Goal: Task Accomplishment & Management: Manage account settings

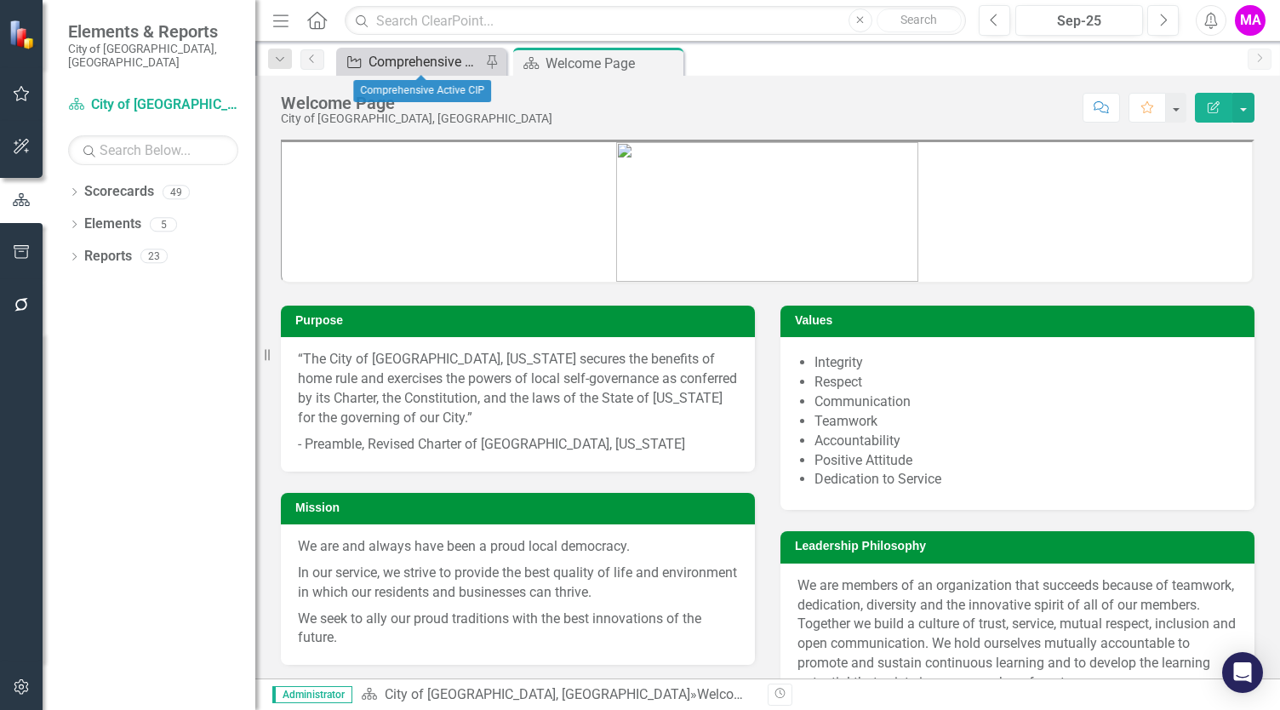
click at [424, 57] on div "Comprehensive Active CIP" at bounding box center [425, 61] width 112 height 21
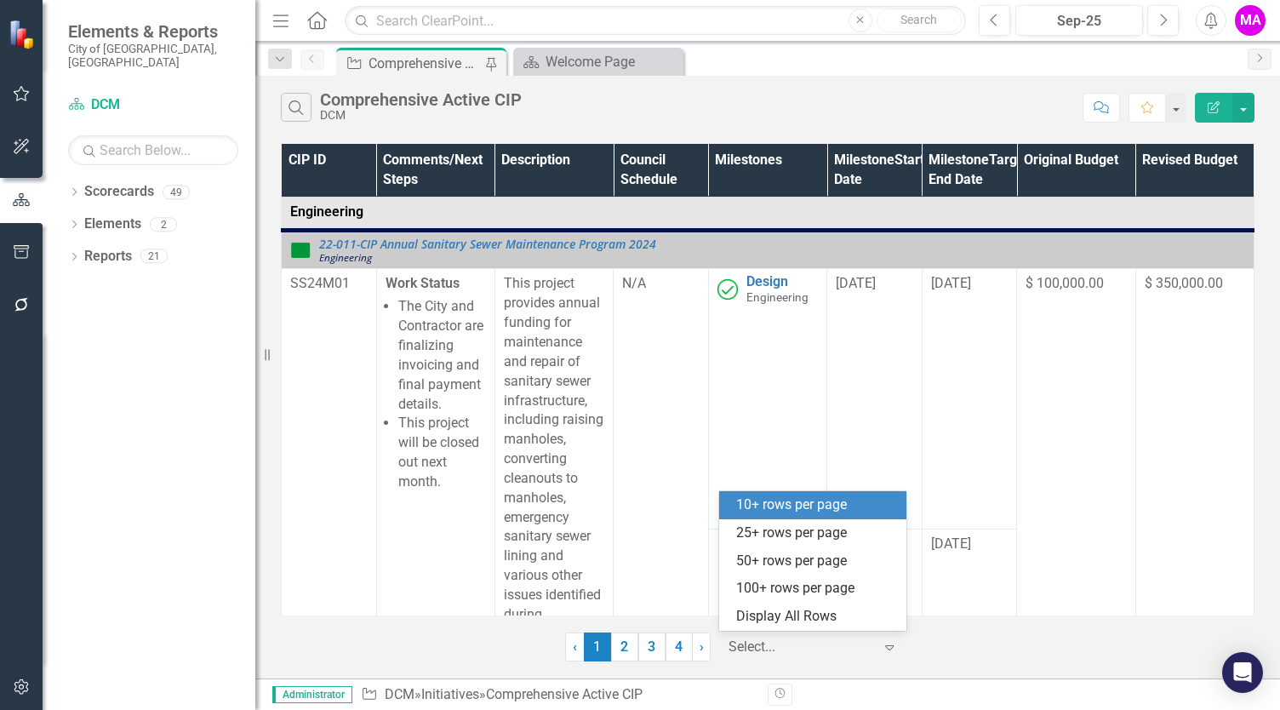
click at [793, 654] on div at bounding box center [801, 647] width 145 height 23
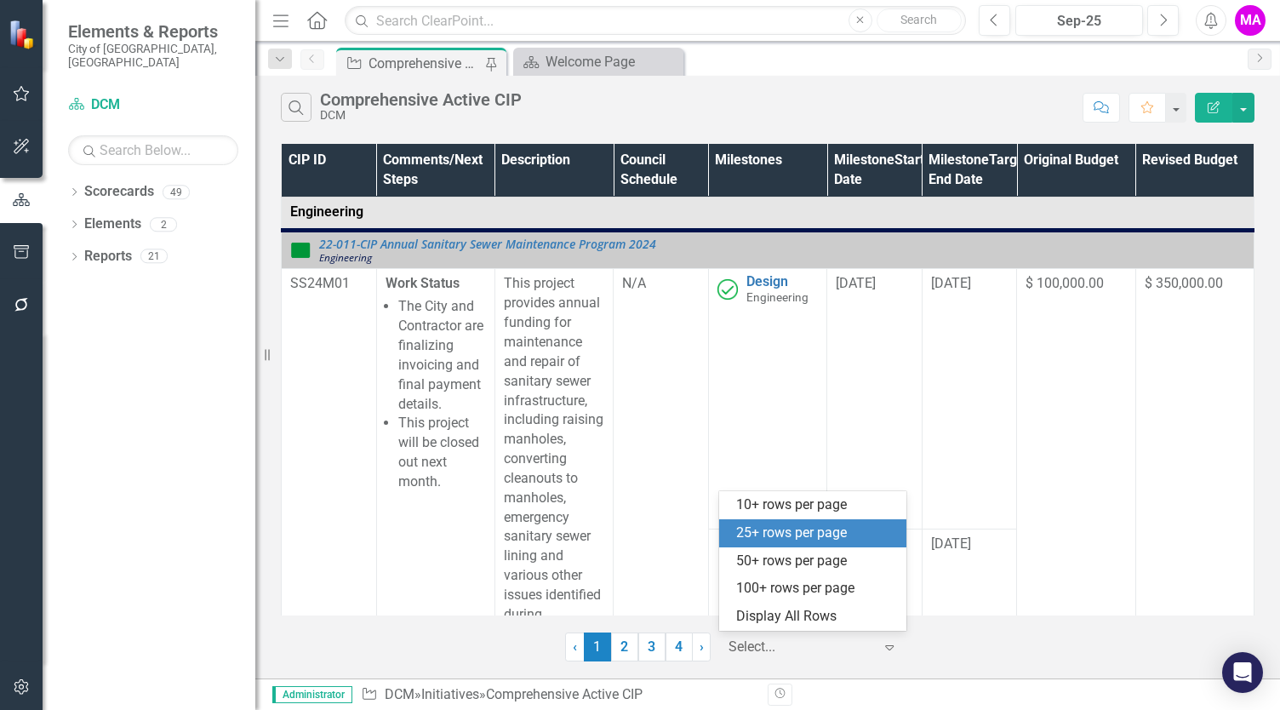
click at [821, 533] on div "25+ rows per page" at bounding box center [816, 534] width 160 height 20
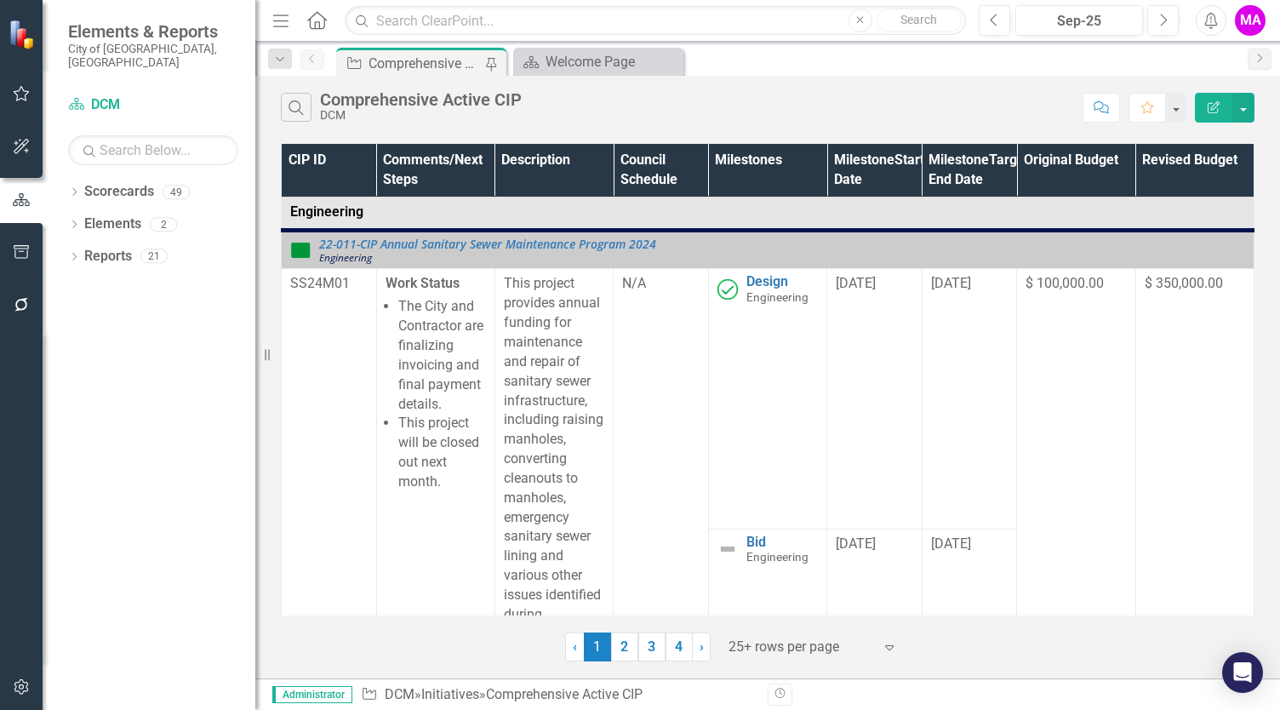
scroll to position [2577, 0]
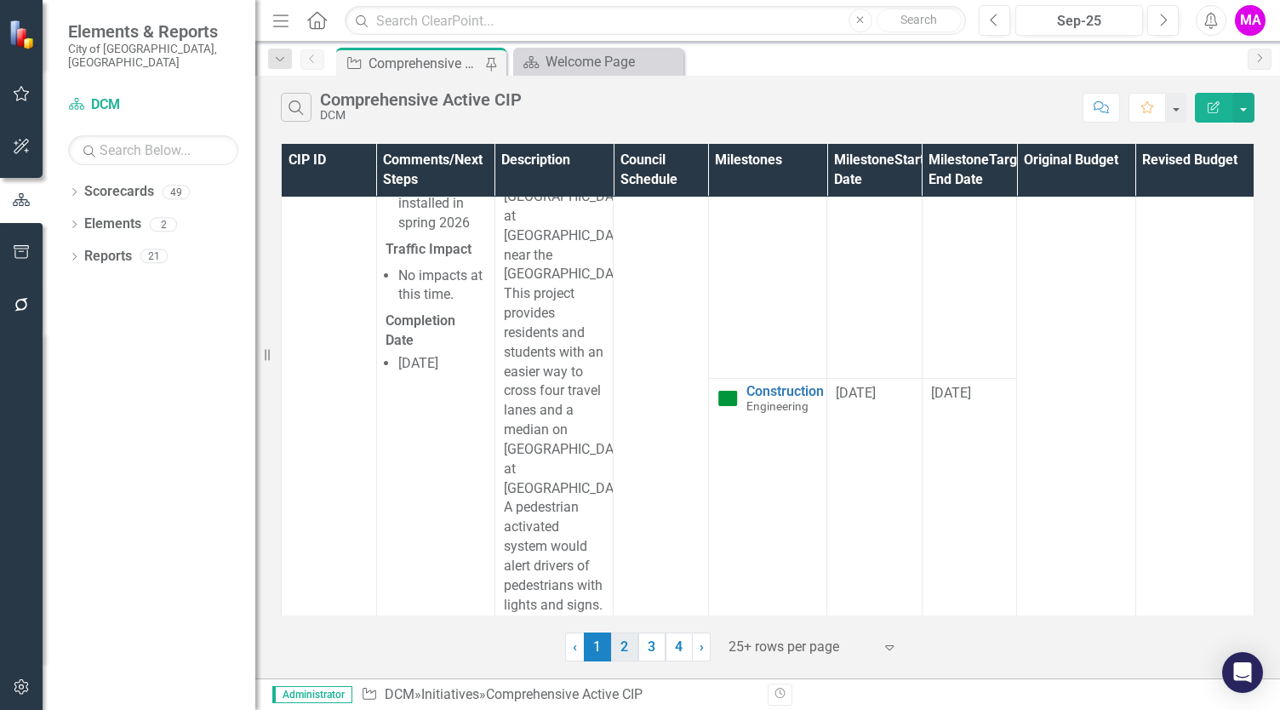
click at [626, 644] on link "2" at bounding box center [624, 647] width 27 height 29
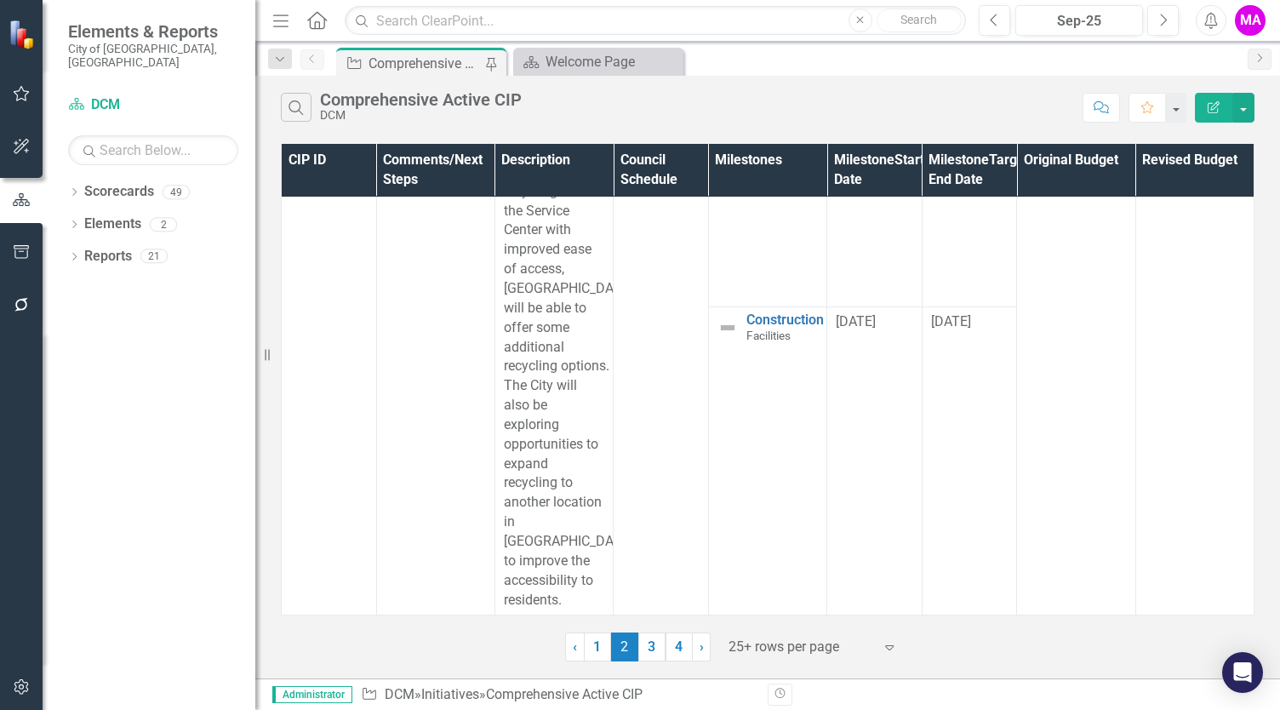
scroll to position [8381, 0]
click at [650, 650] on link "3" at bounding box center [652, 647] width 27 height 29
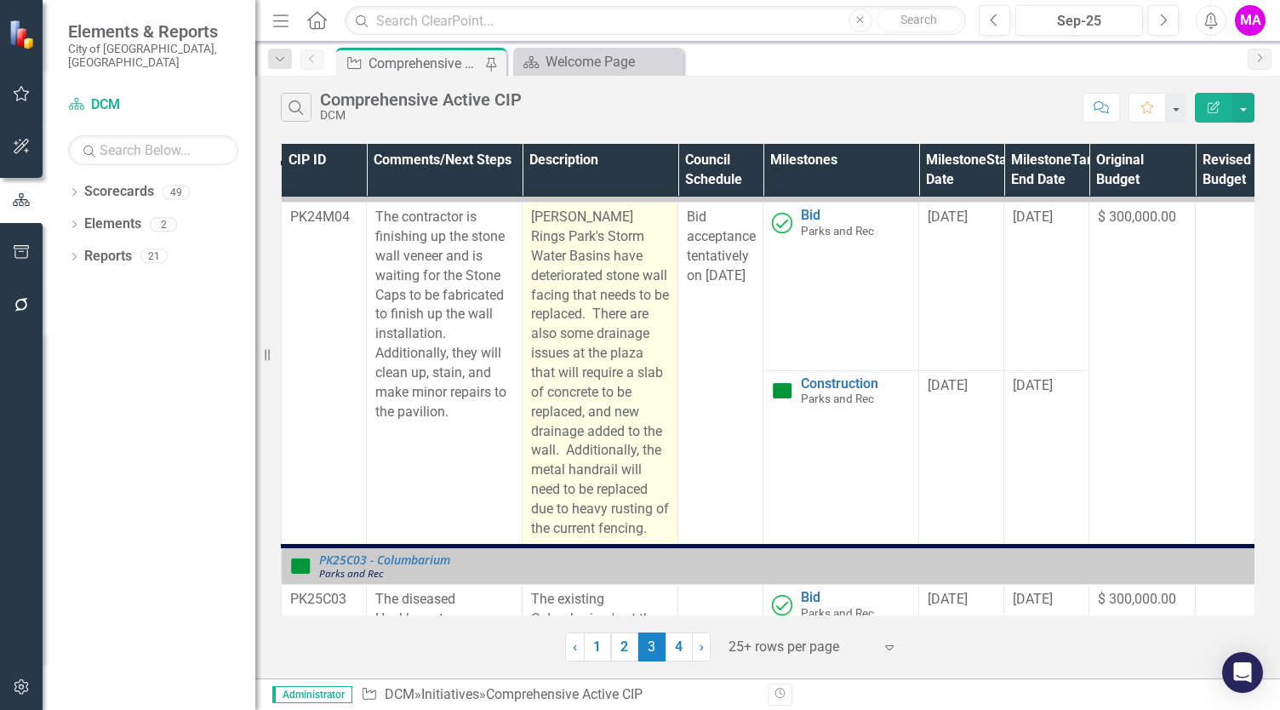
scroll to position [549, 60]
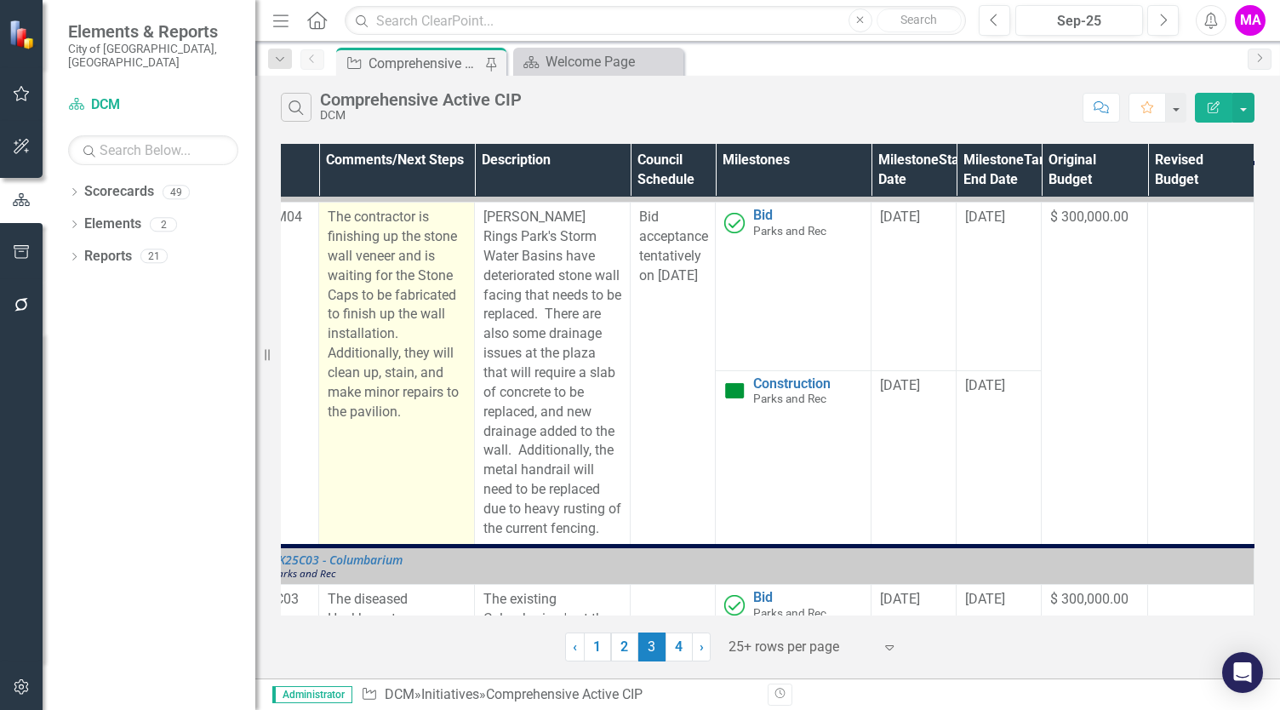
click at [413, 392] on p "The contractor is finishing up the stone wall veneer and is waiting for the Sto…" at bounding box center [397, 315] width 138 height 214
click at [413, 394] on p "The contractor is finishing up the stone wall veneer and is waiting for the Sto…" at bounding box center [397, 315] width 138 height 214
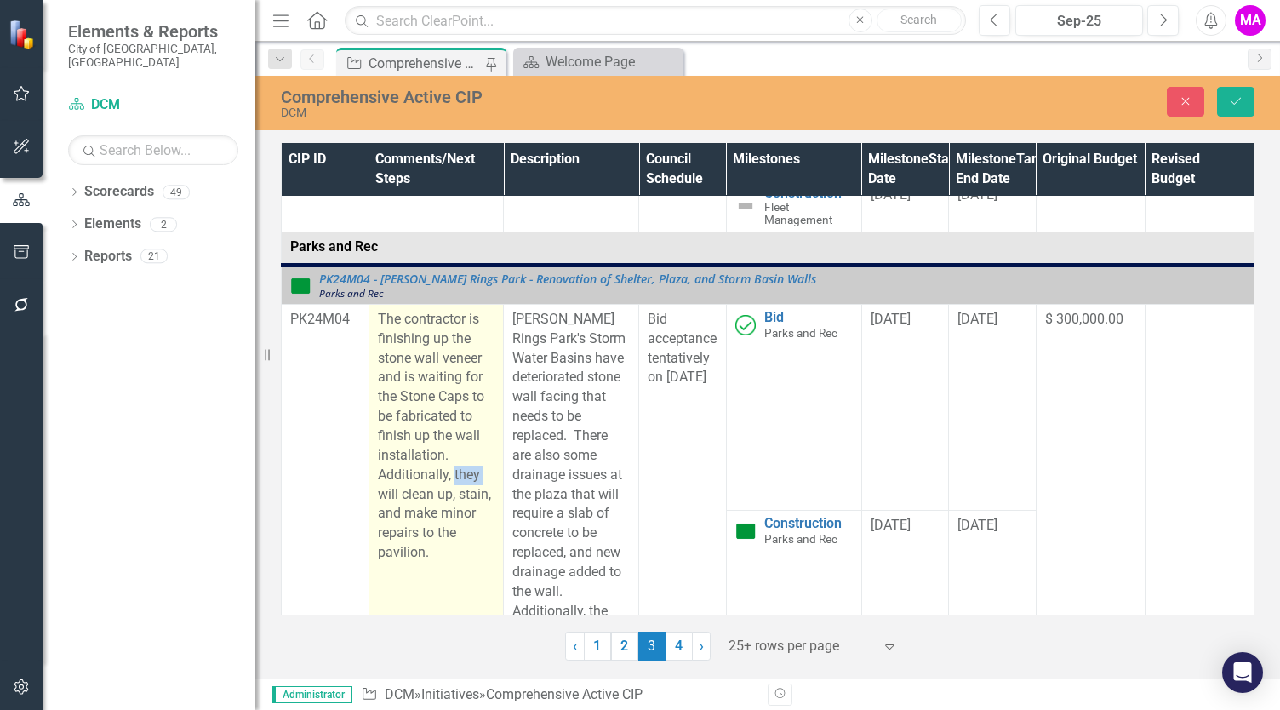
scroll to position [549, 0]
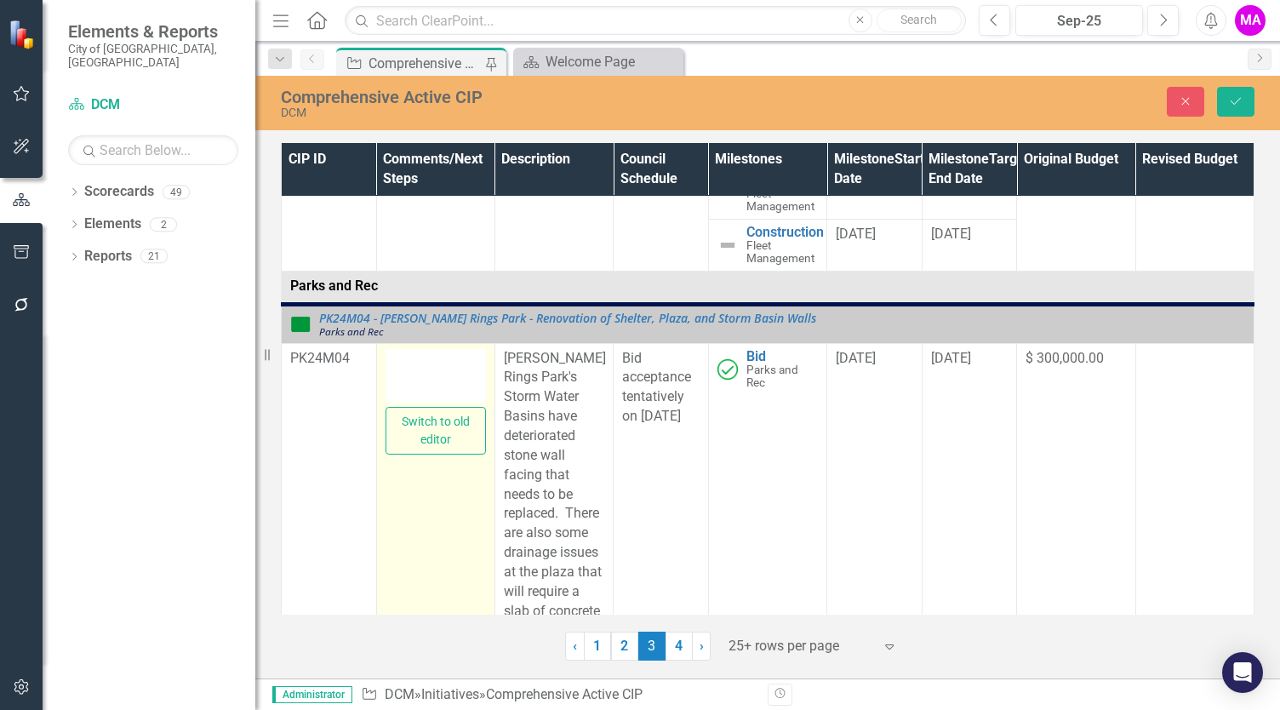
type textarea "<p>The contractor is finishing up the stone wall veneer and is waiting for the …"
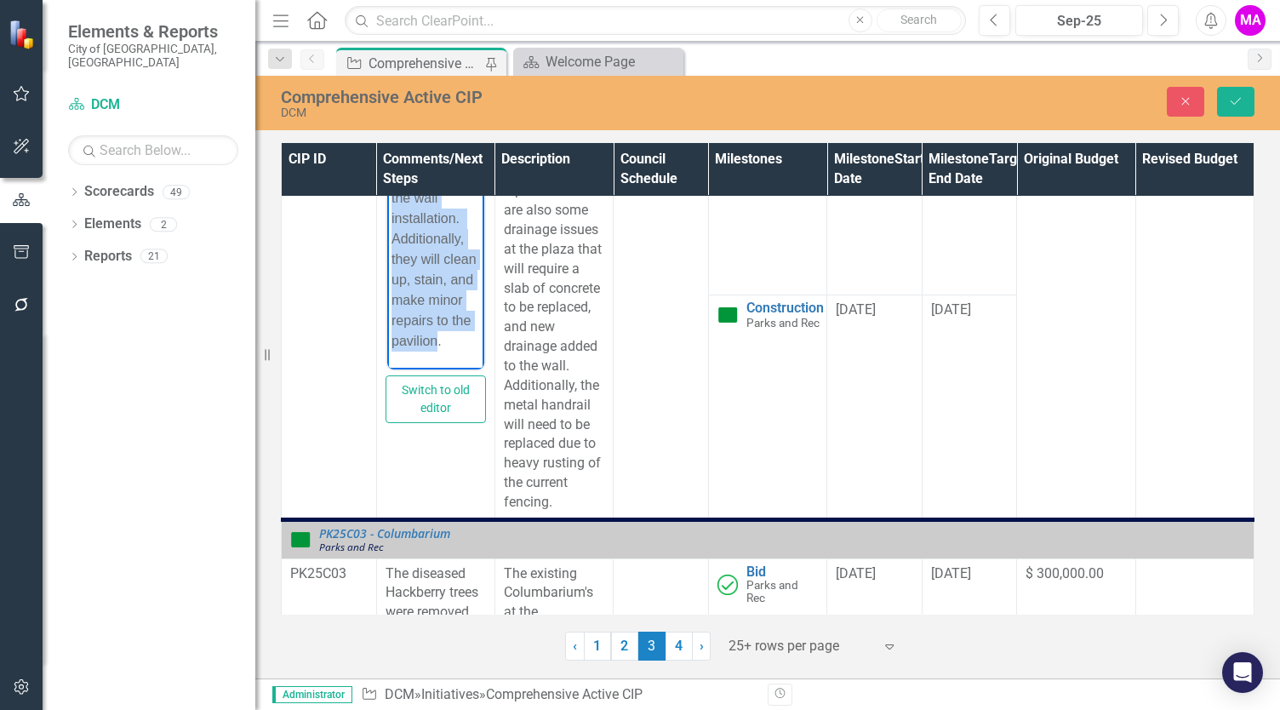
scroll to position [947, 0]
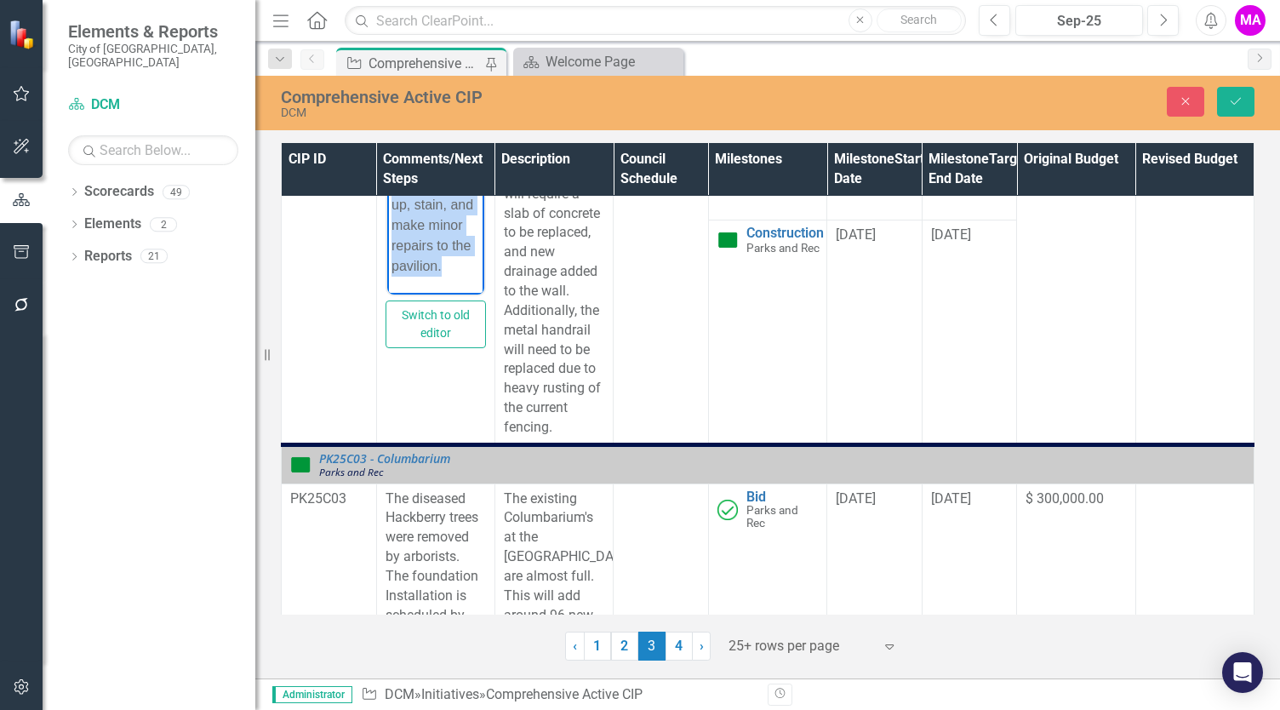
drag, startPoint x: 391, startPoint y: 10, endPoint x: 474, endPoint y: 286, distance: 288.2
click at [474, 286] on html "The contractor is finishing up the stone wall veneer and is waiting for the Sto…" at bounding box center [435, 120] width 97 height 349
copy p "The contractor is finishing up the stone wall veneer and is waiting for the Sto…"
click at [1245, 100] on button "Save" at bounding box center [1235, 102] width 37 height 30
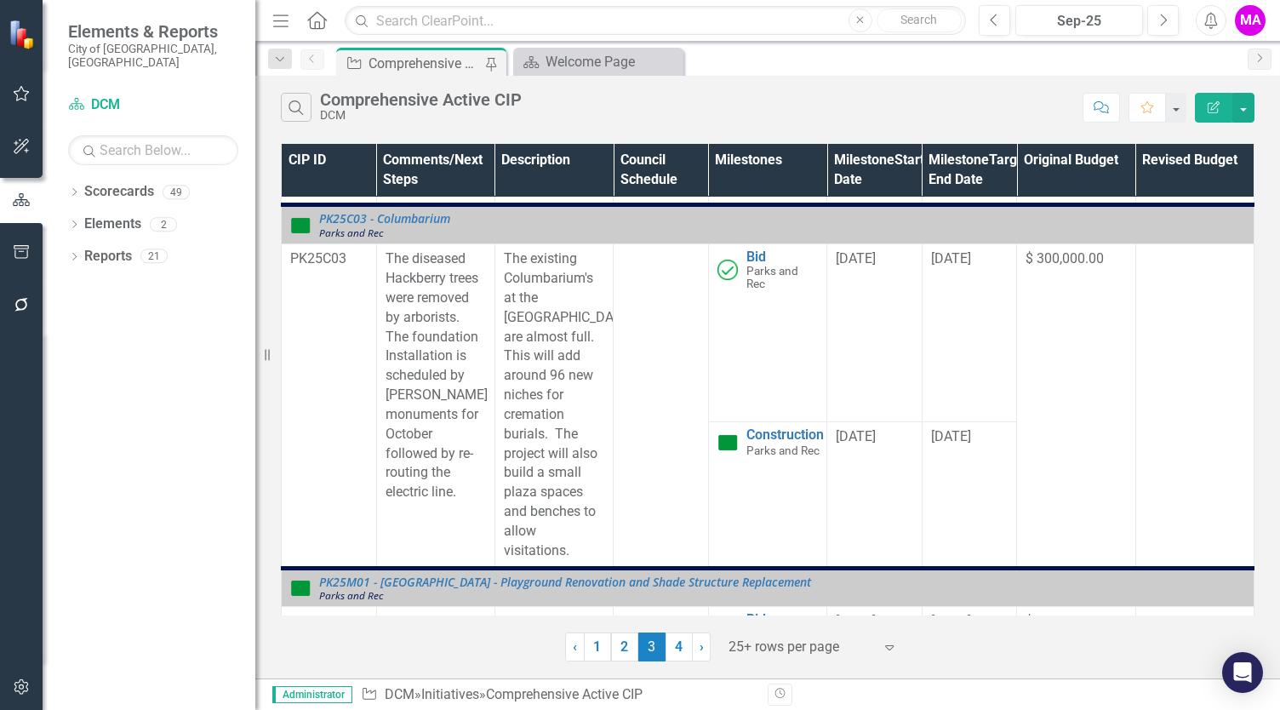
scroll to position [1188, 0]
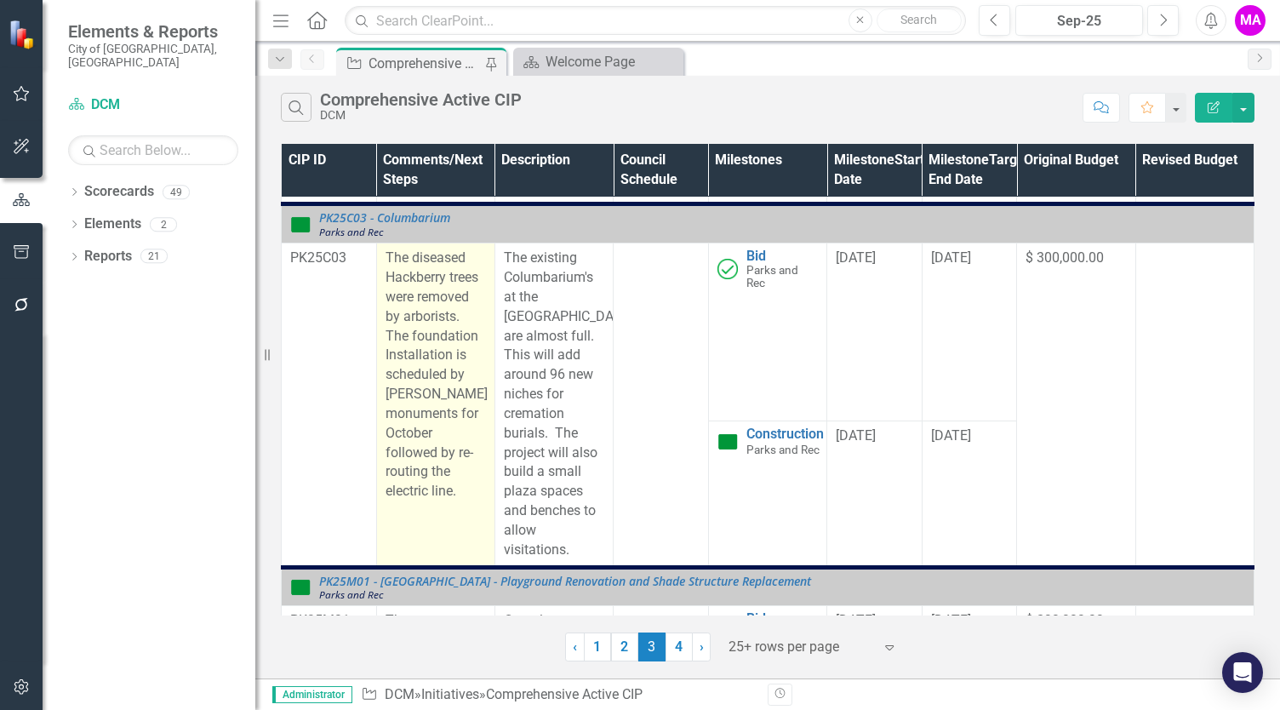
click at [412, 299] on p "The diseased Hackberry trees were removed by arborists. The foundation Installa…" at bounding box center [436, 375] width 100 height 253
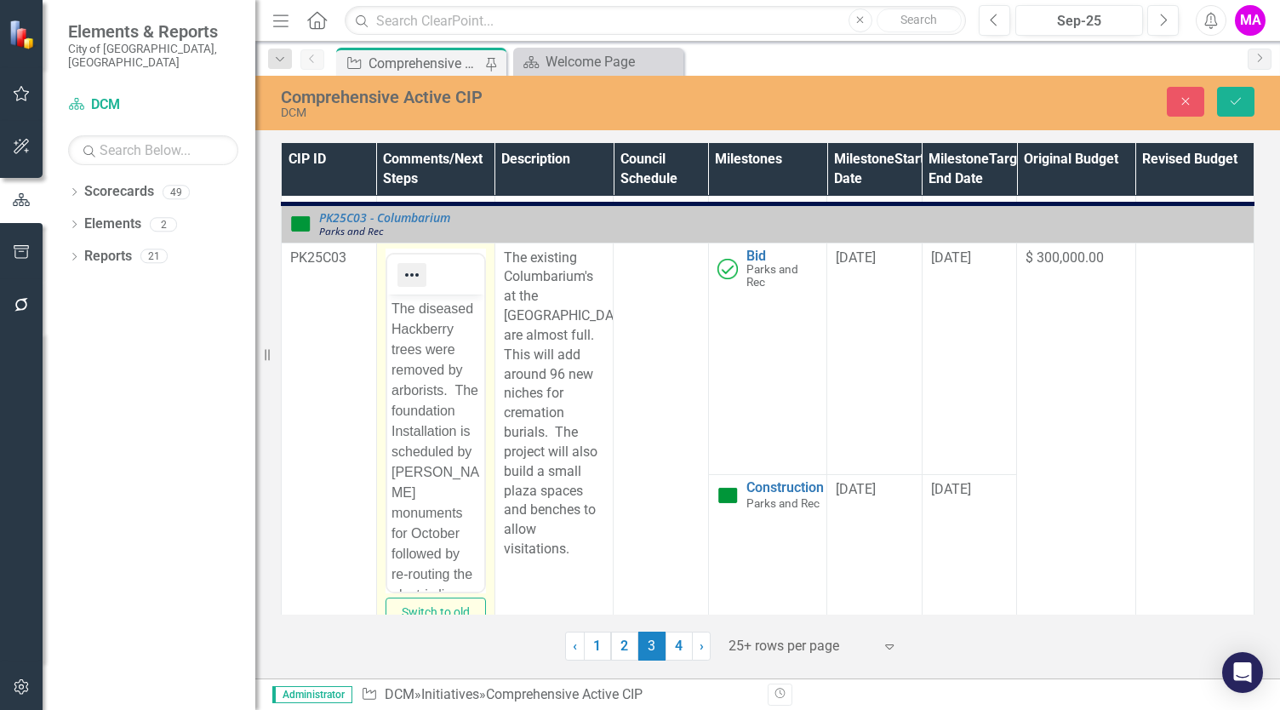
scroll to position [0, 0]
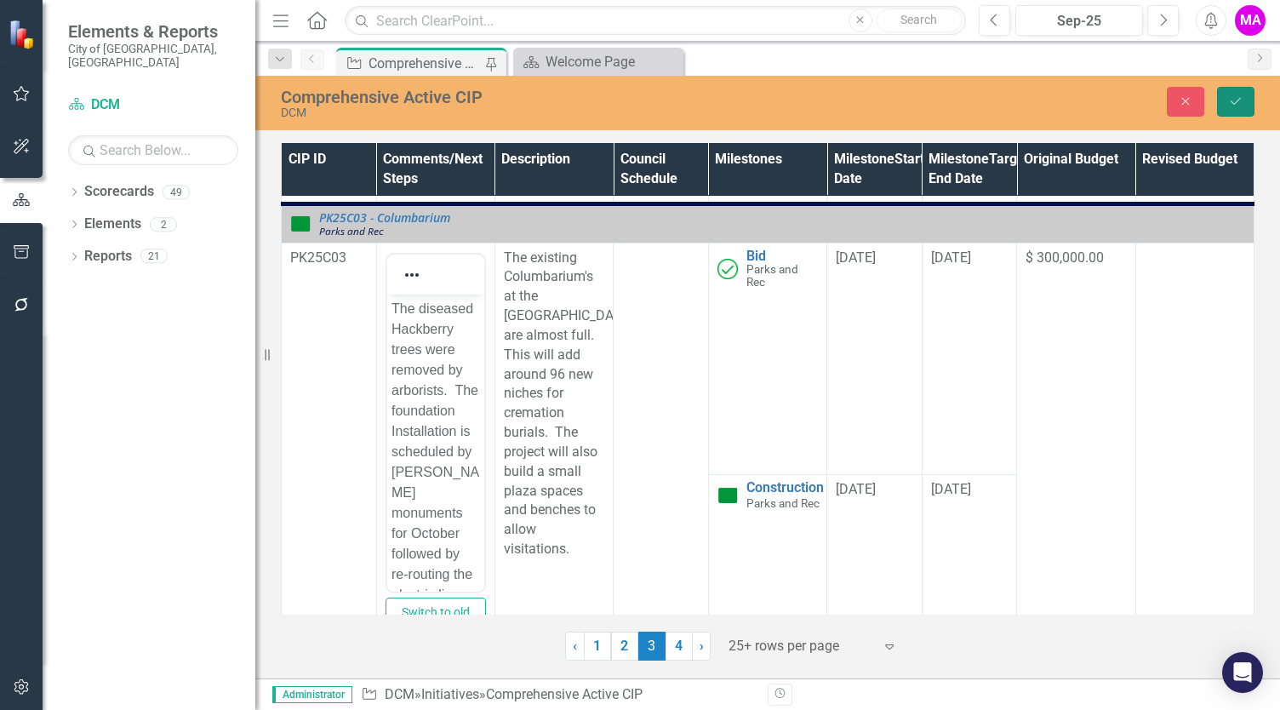
click at [1234, 111] on button "Save" at bounding box center [1235, 102] width 37 height 30
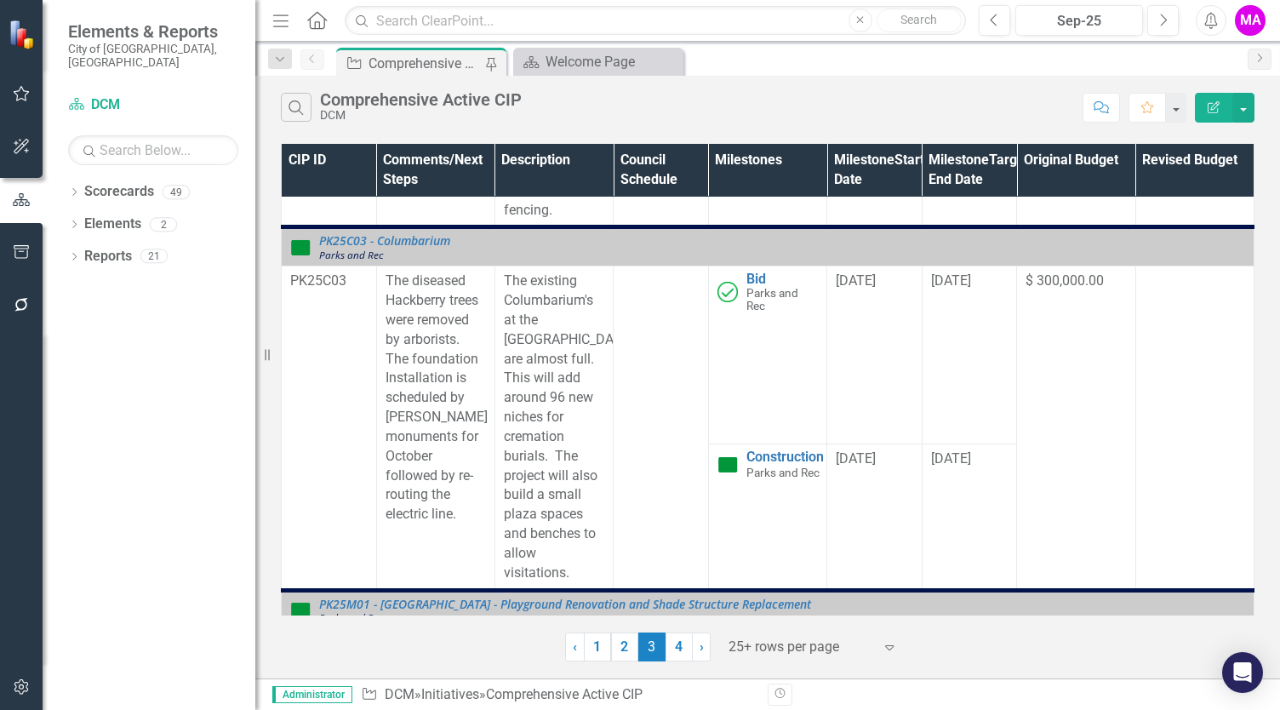
scroll to position [1164, 0]
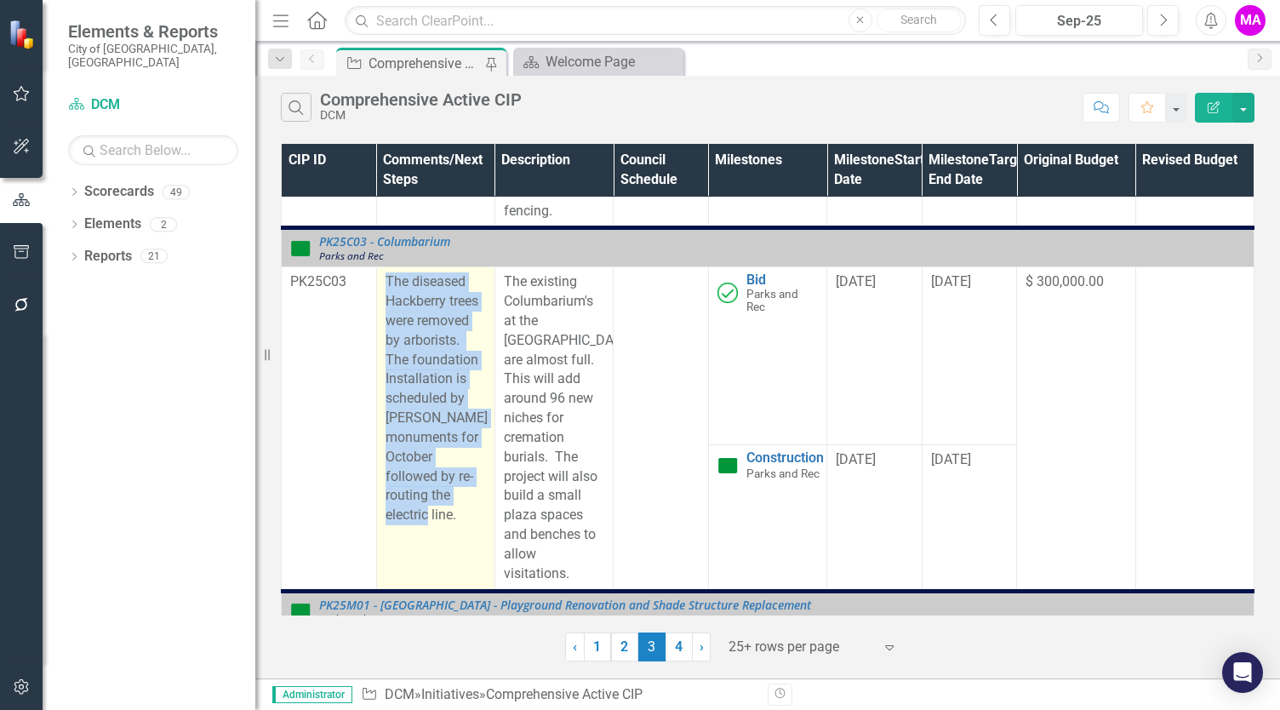
drag, startPoint x: 456, startPoint y: 531, endPoint x: 385, endPoint y: 301, distance: 241.5
click at [386, 301] on p "The diseased Hackberry trees were removed by arborists. The foundation Installa…" at bounding box center [436, 398] width 100 height 253
copy p "The diseased Hackberry trees were removed by arborists. The foundation Installa…"
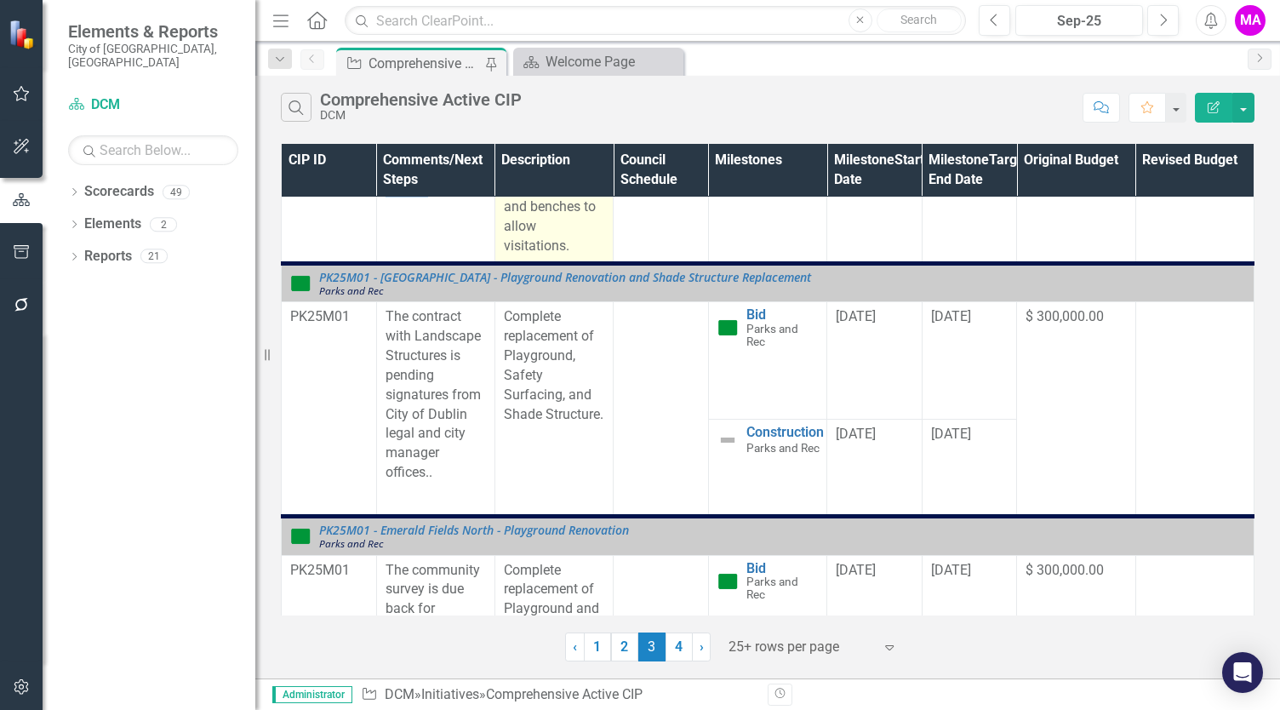
scroll to position [1496, 0]
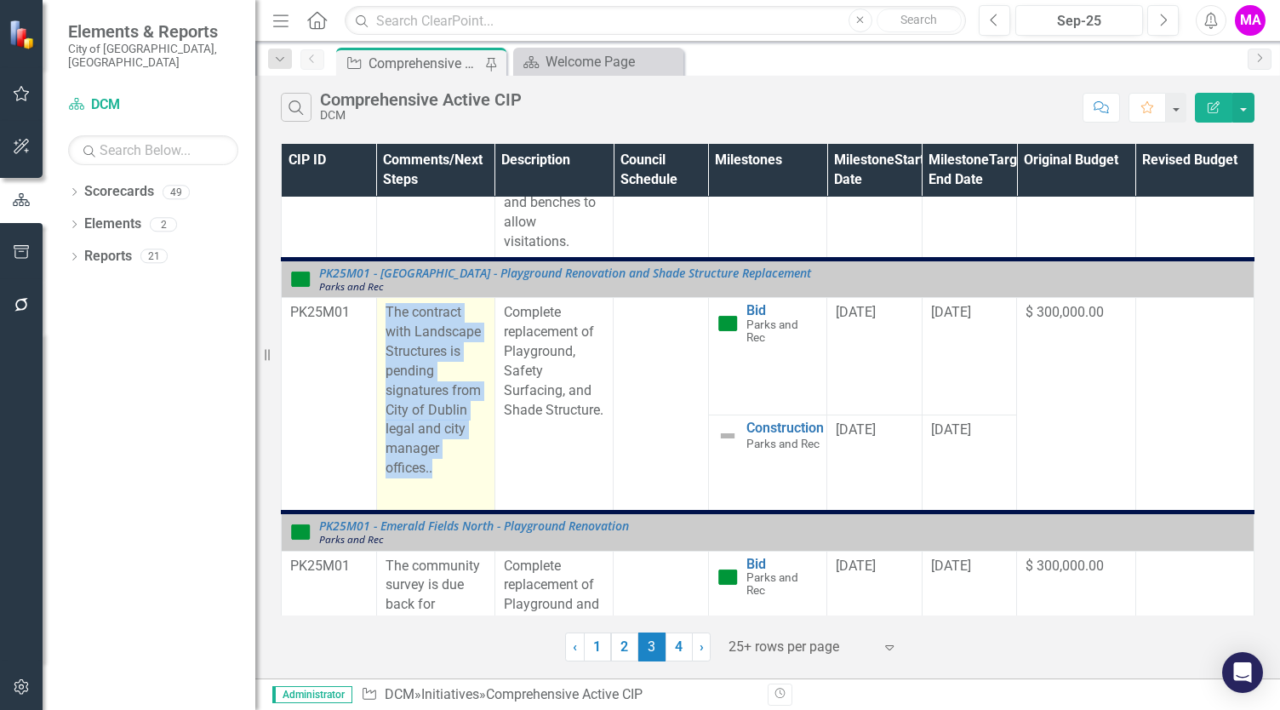
drag, startPoint x: 439, startPoint y: 483, endPoint x: 382, endPoint y: 322, distance: 170.7
click at [382, 322] on td "The contract with Landscape Structures is pending signatures from City of Dubli…" at bounding box center [435, 405] width 118 height 214
copy p "The contract with Landscape Structures is pending signatures from City of Dubli…"
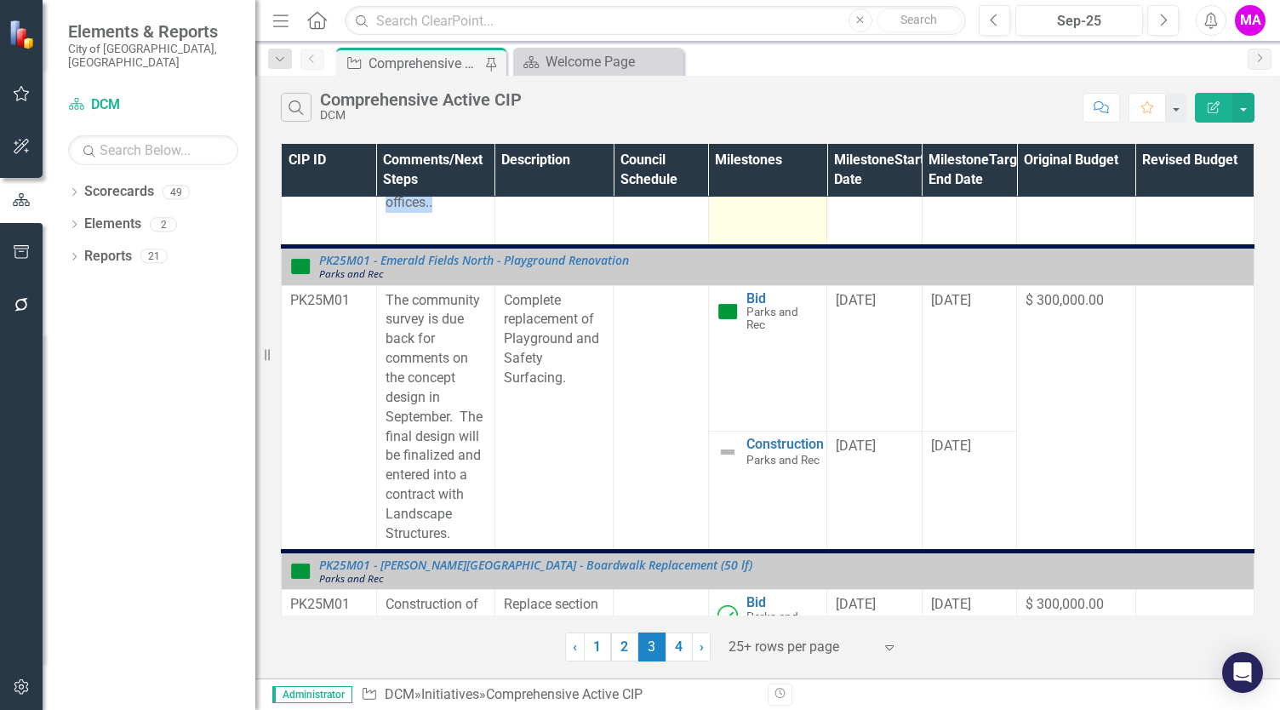
scroll to position [1765, 0]
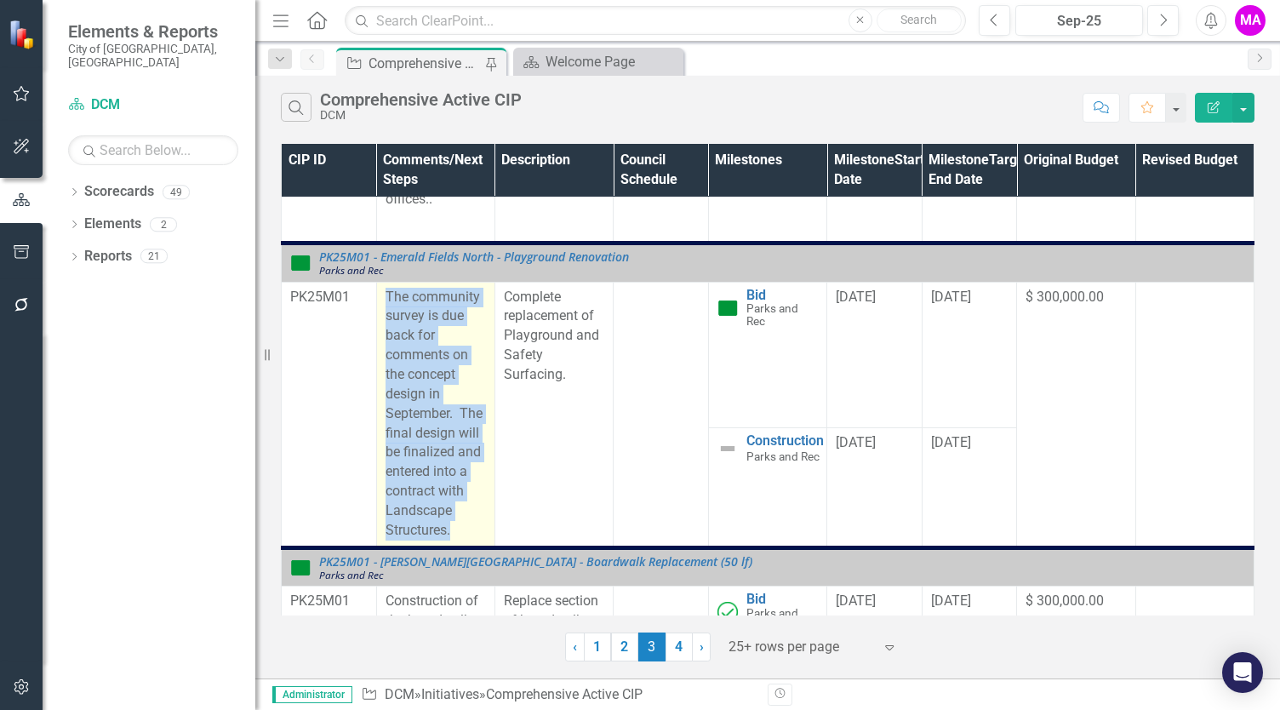
drag, startPoint x: 455, startPoint y: 544, endPoint x: 383, endPoint y: 314, distance: 241.0
click at [383, 314] on td "The community survey is due back for comments on the concept design in Septembe…" at bounding box center [435, 415] width 118 height 266
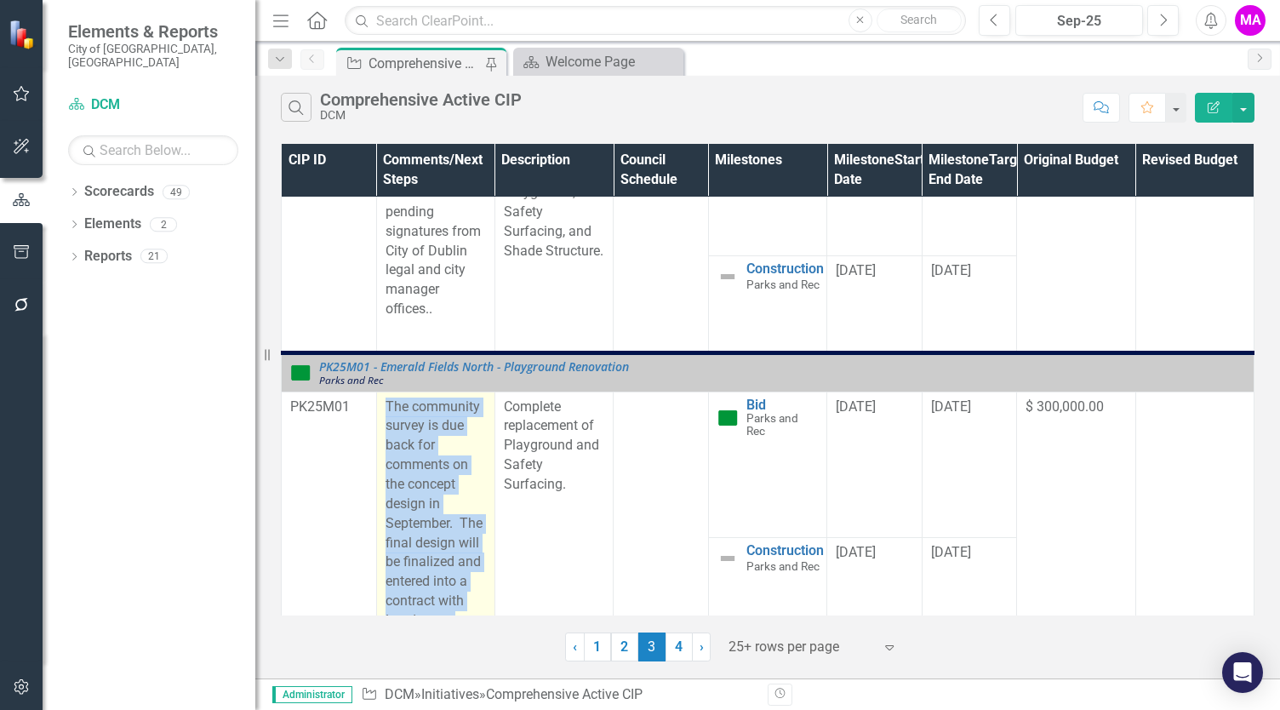
scroll to position [1649, 0]
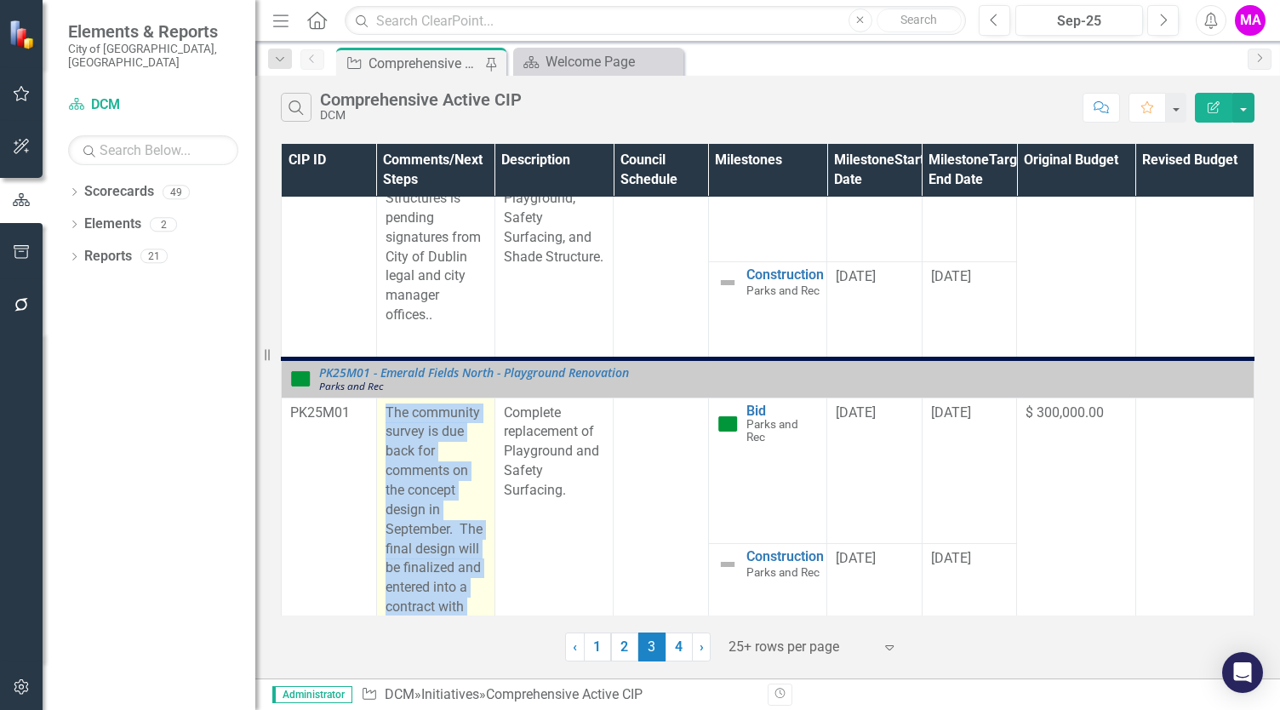
click at [417, 473] on p "The community survey is due back for comments on the concept design in Septembe…" at bounding box center [436, 530] width 100 height 253
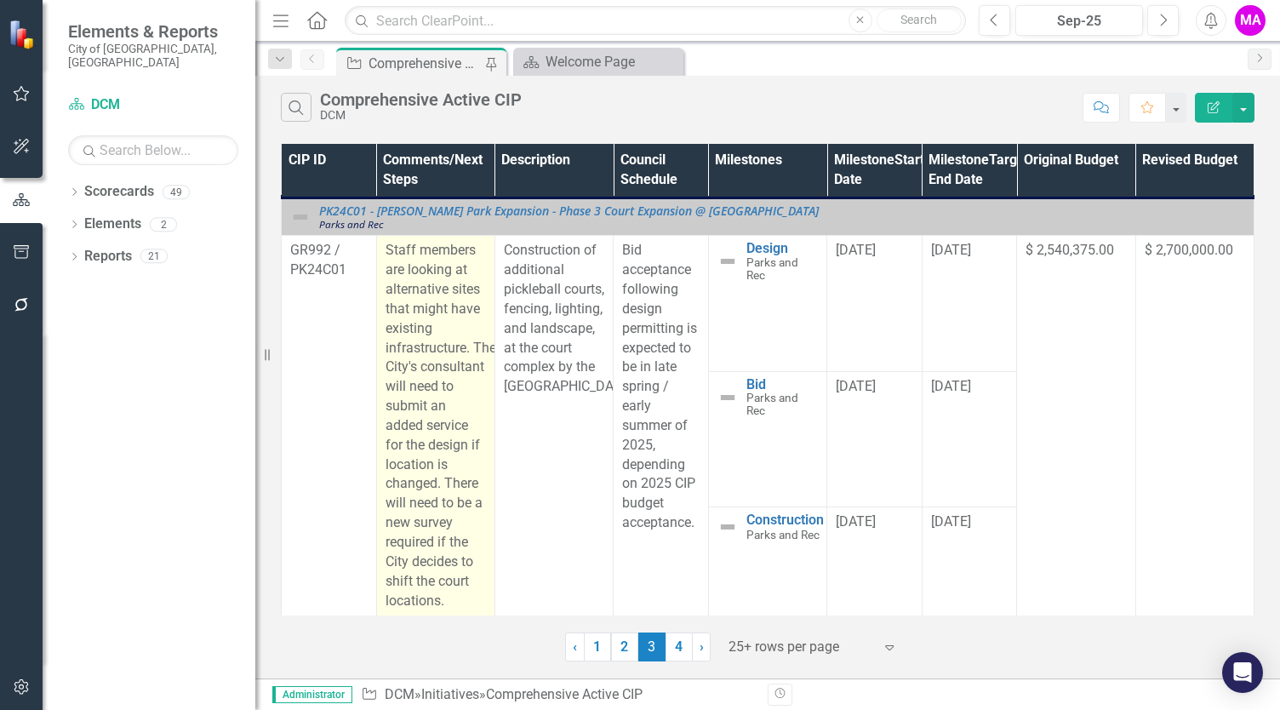
scroll to position [2969, 0]
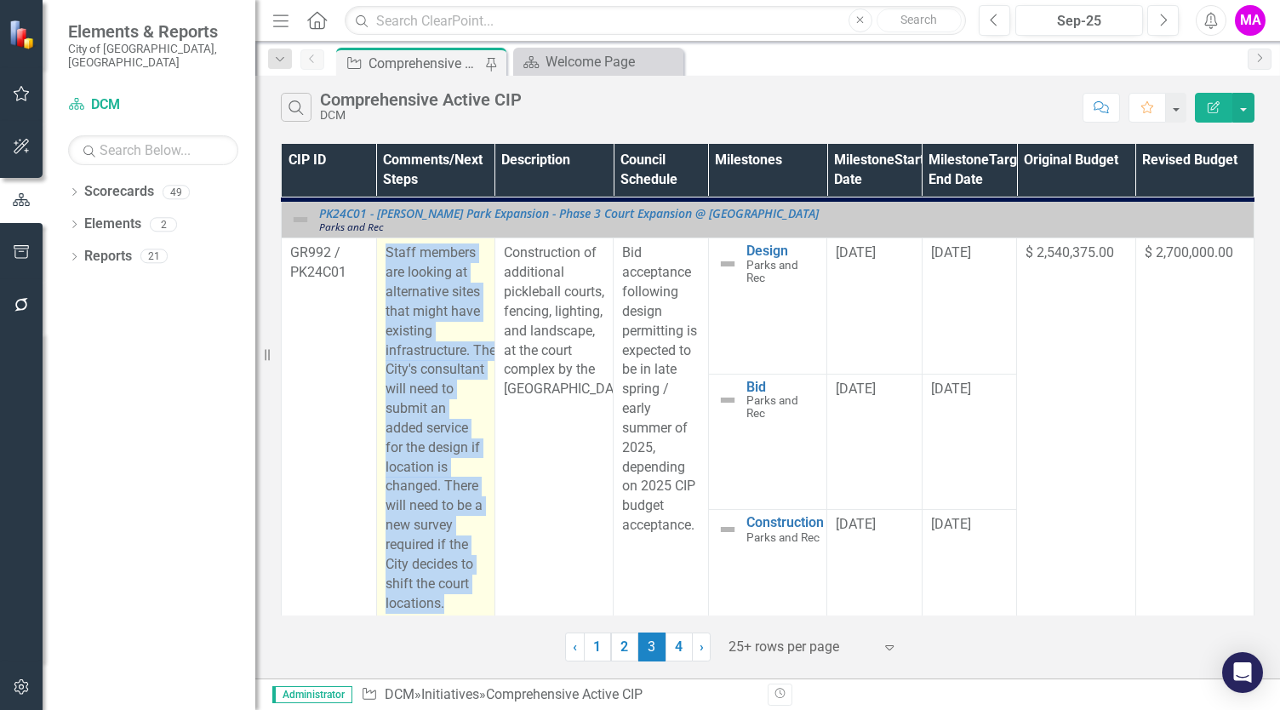
drag, startPoint x: 386, startPoint y: 240, endPoint x: 456, endPoint y: 593, distance: 360.3
click at [456, 593] on p "Staff members are looking at alternative sites that might have existing infrast…" at bounding box center [436, 427] width 100 height 369
copy p "Staff members are looking at alternative sites that might have existing infrast…"
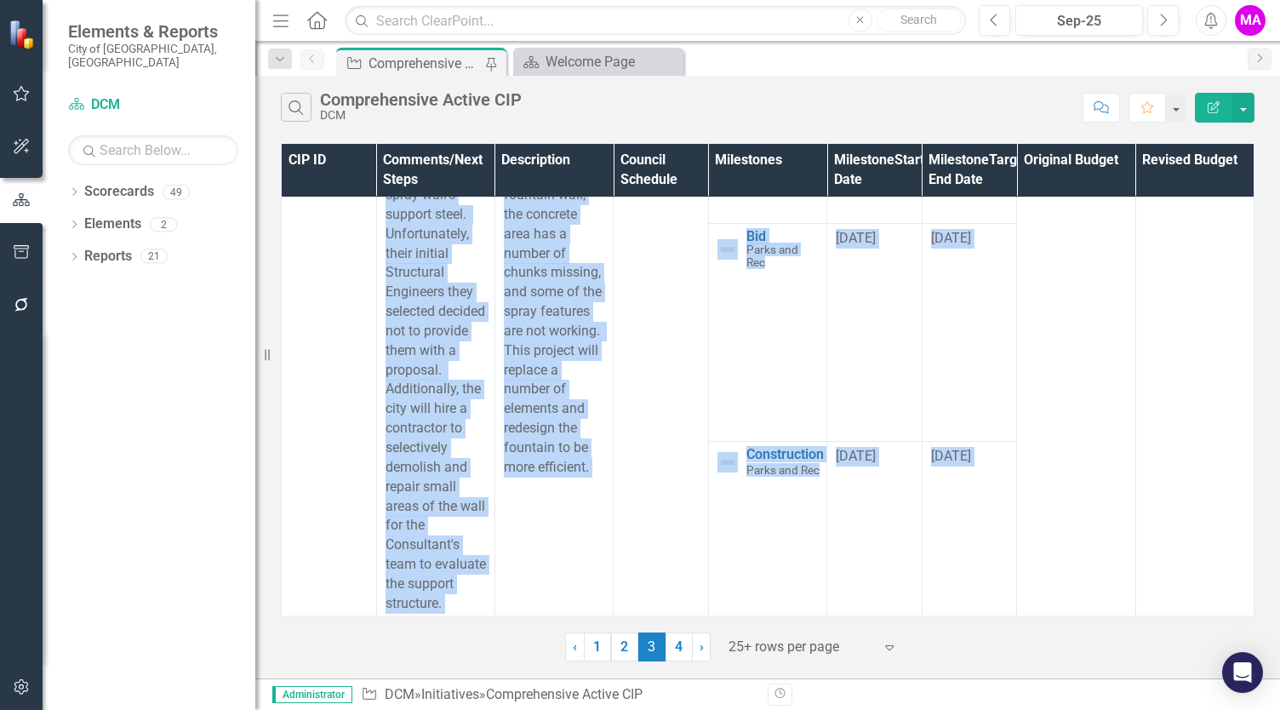
scroll to position [6535, 0]
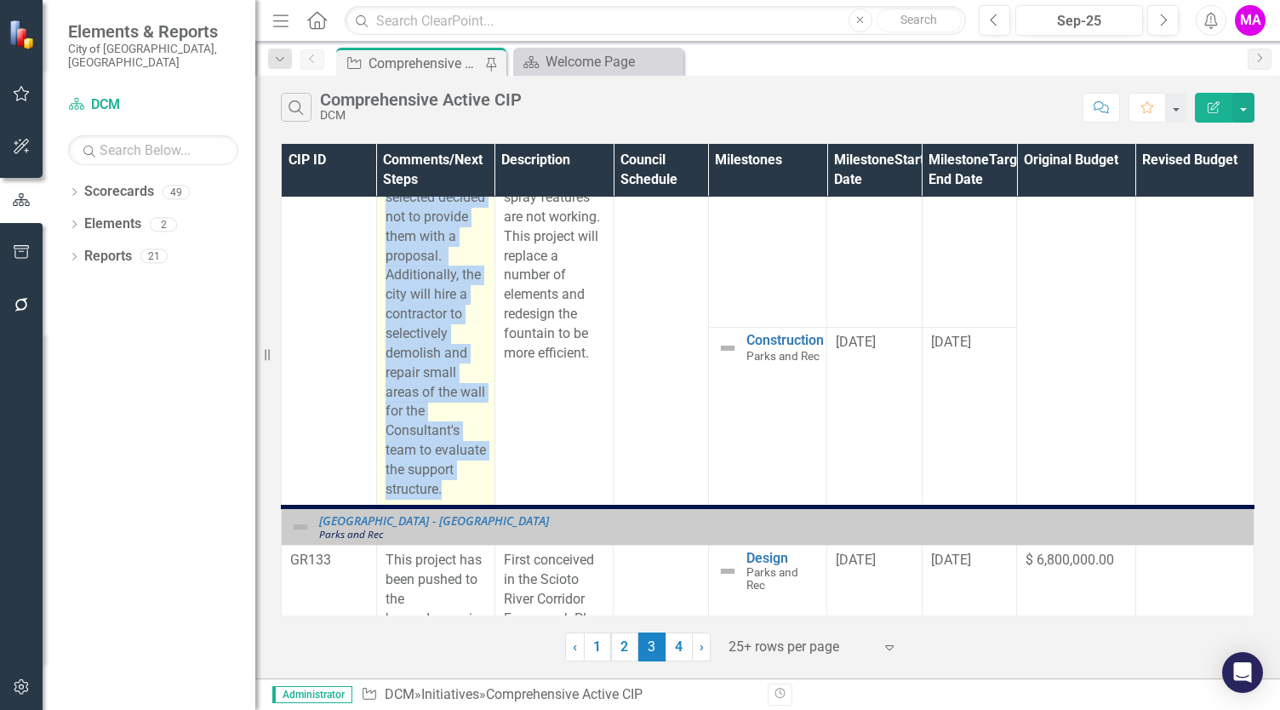
drag, startPoint x: 387, startPoint y: 231, endPoint x: 451, endPoint y: 437, distance: 215.7
click at [451, 437] on p "The Consultant has one last subconsultant to add to the proposal that will eval…" at bounding box center [436, 197] width 100 height 603
copy p "The Consultant has one last subconsultant to add to the proposal that will eval…"
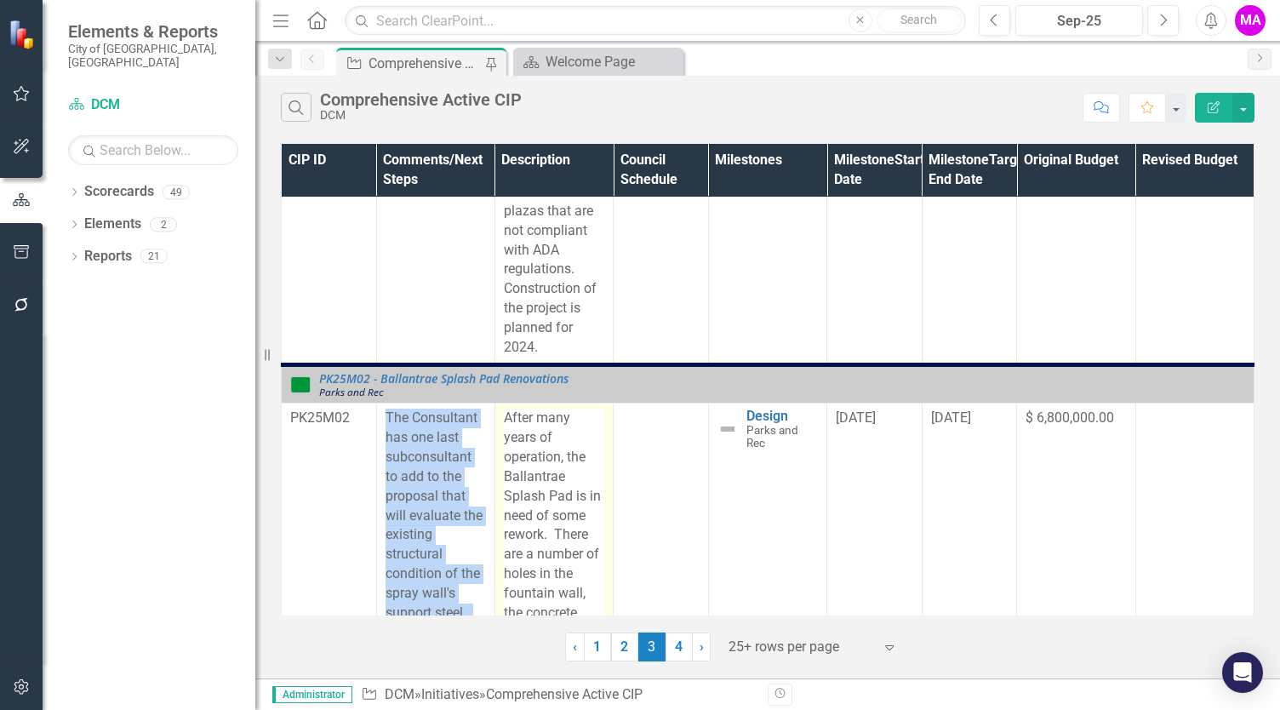
scroll to position [6026, 0]
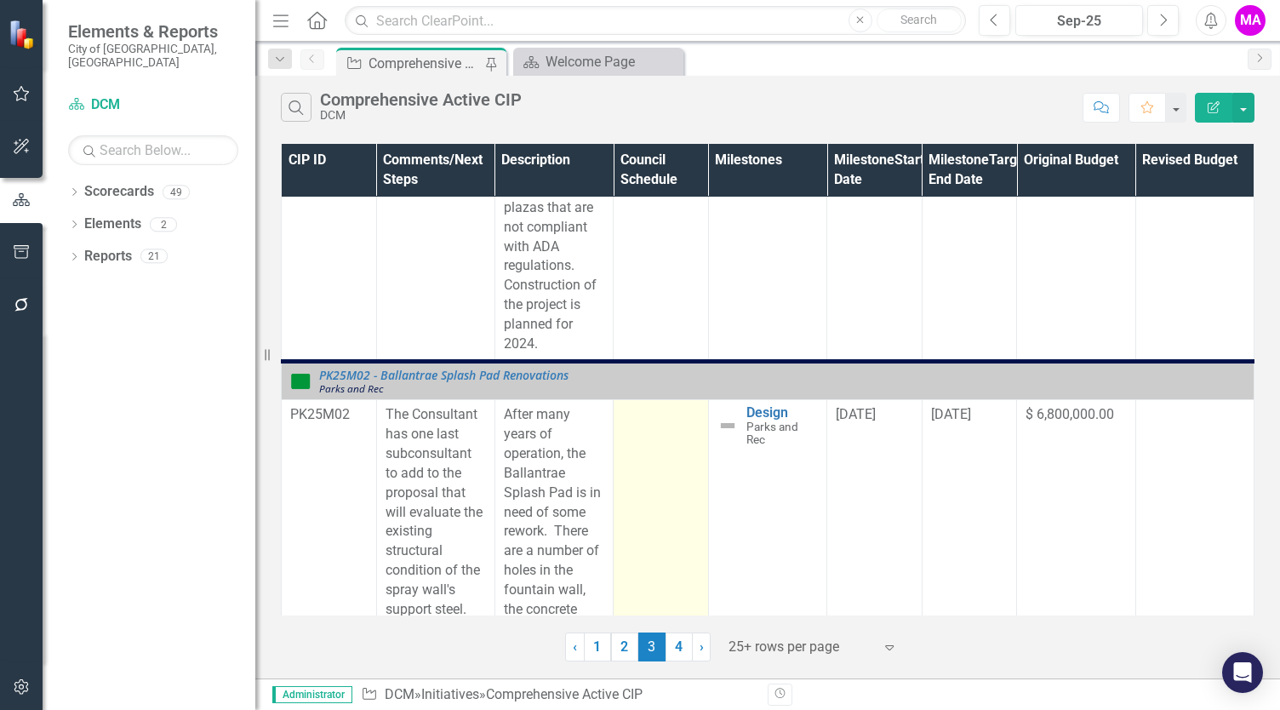
click at [673, 424] on td at bounding box center [661, 708] width 95 height 616
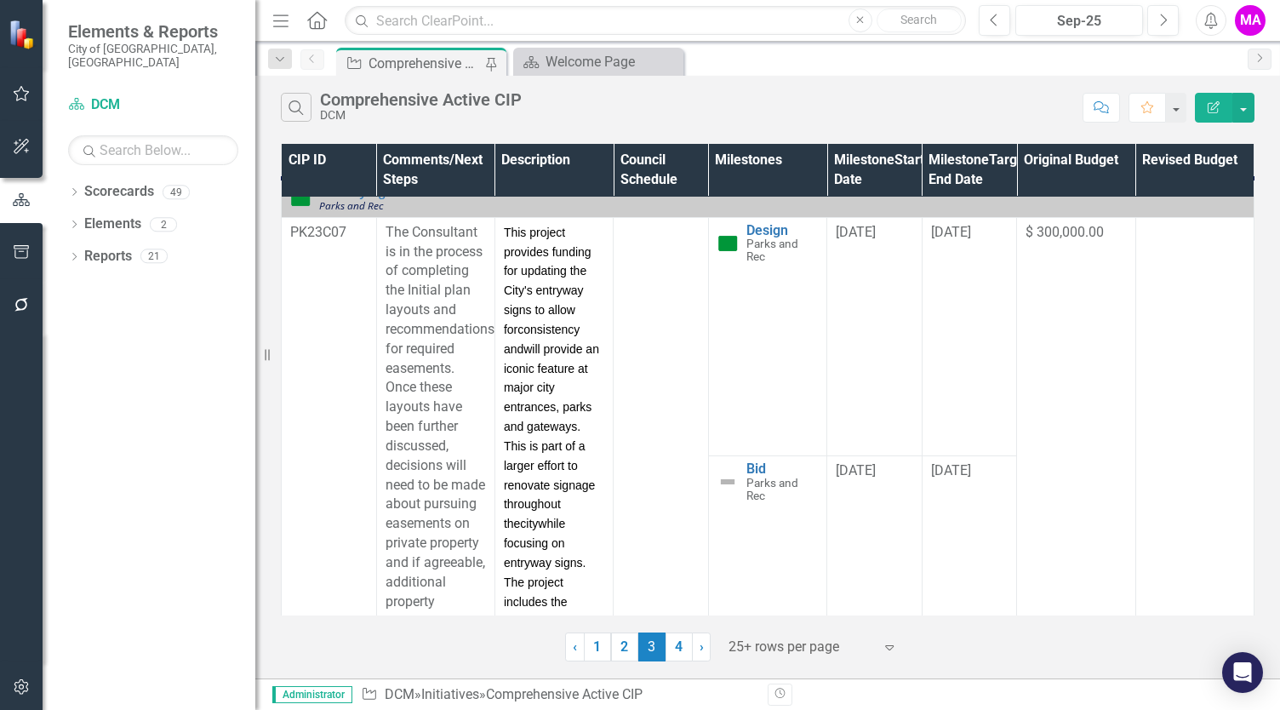
scroll to position [7495, 0]
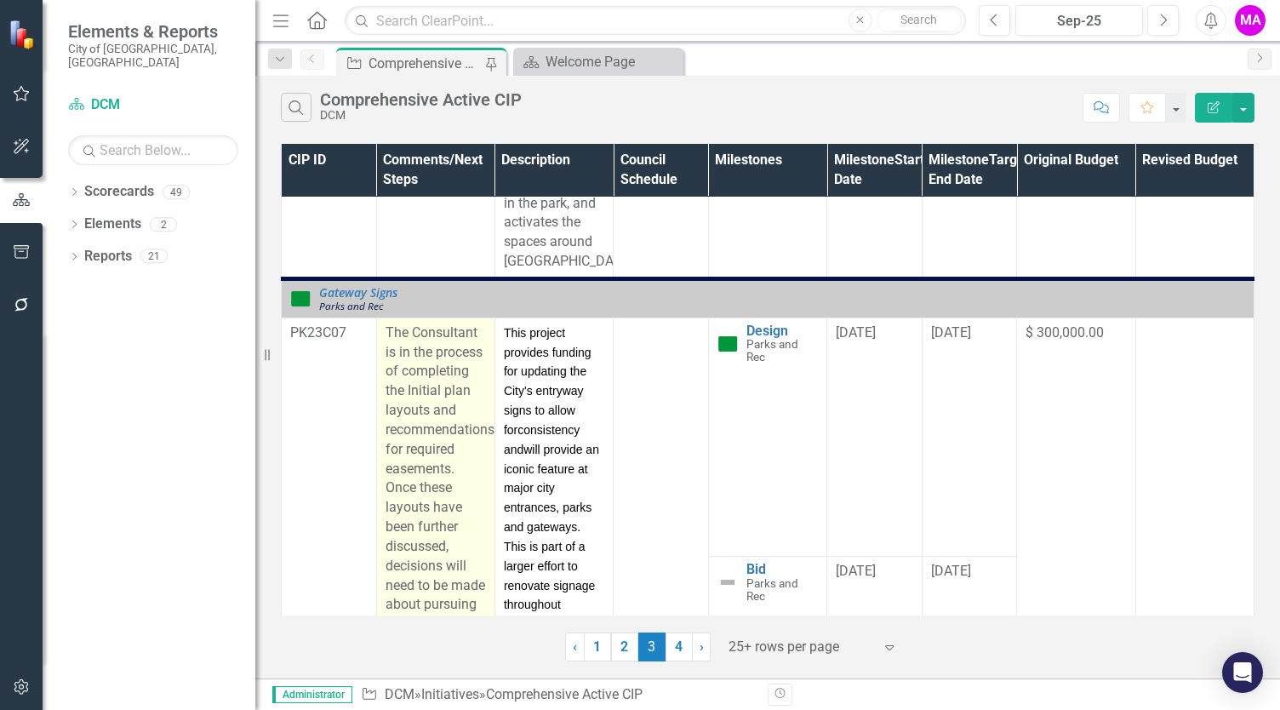
drag, startPoint x: 456, startPoint y: 555, endPoint x: 383, endPoint y: 307, distance: 258.3
click at [383, 318] on td "The Consultant is in the process of completing the Initial plan layouts and rec…" at bounding box center [435, 655] width 118 height 674
copy p "The Consultant is in the process of completing the Initial plan layouts and rec…"
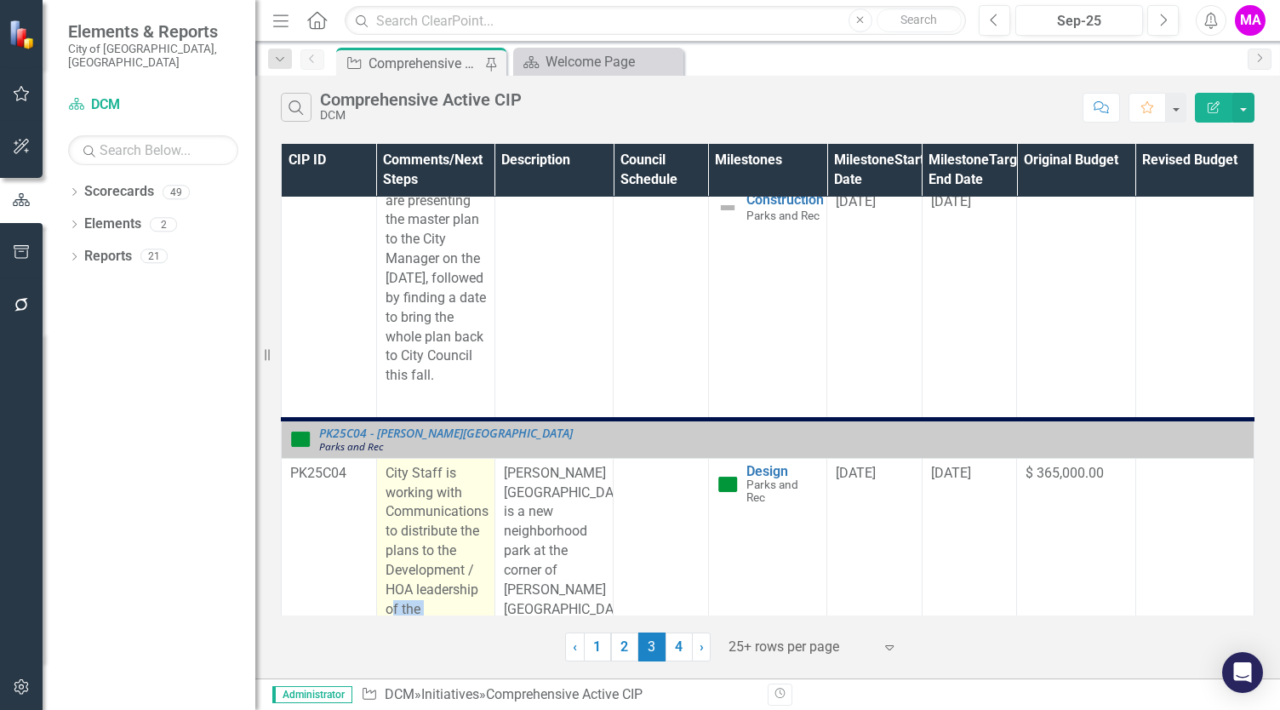
scroll to position [8934, 0]
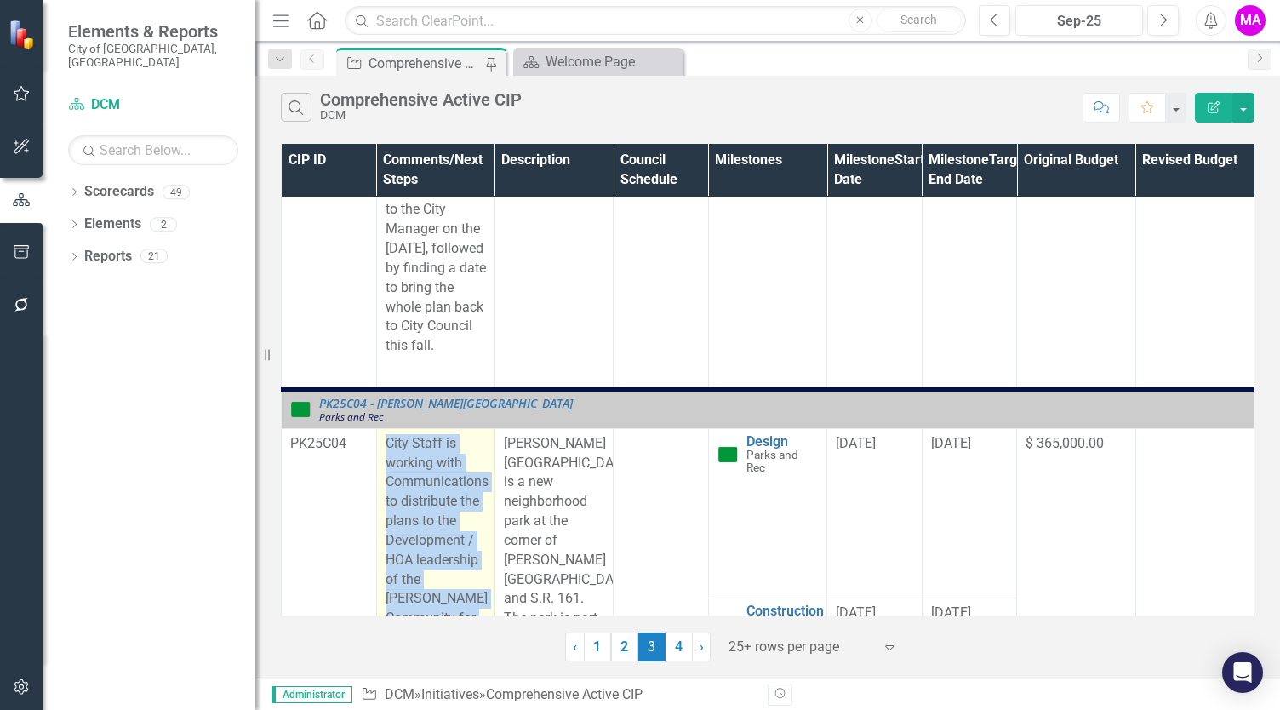
drag, startPoint x: 482, startPoint y: 548, endPoint x: 387, endPoint y: 469, distance: 123.9
click at [387, 469] on p "City Staff is working with Communications to distribute the plans to the Develo…" at bounding box center [436, 618] width 100 height 369
copy p "City Staff is working with Communications to distribute the plans to the Develo…"
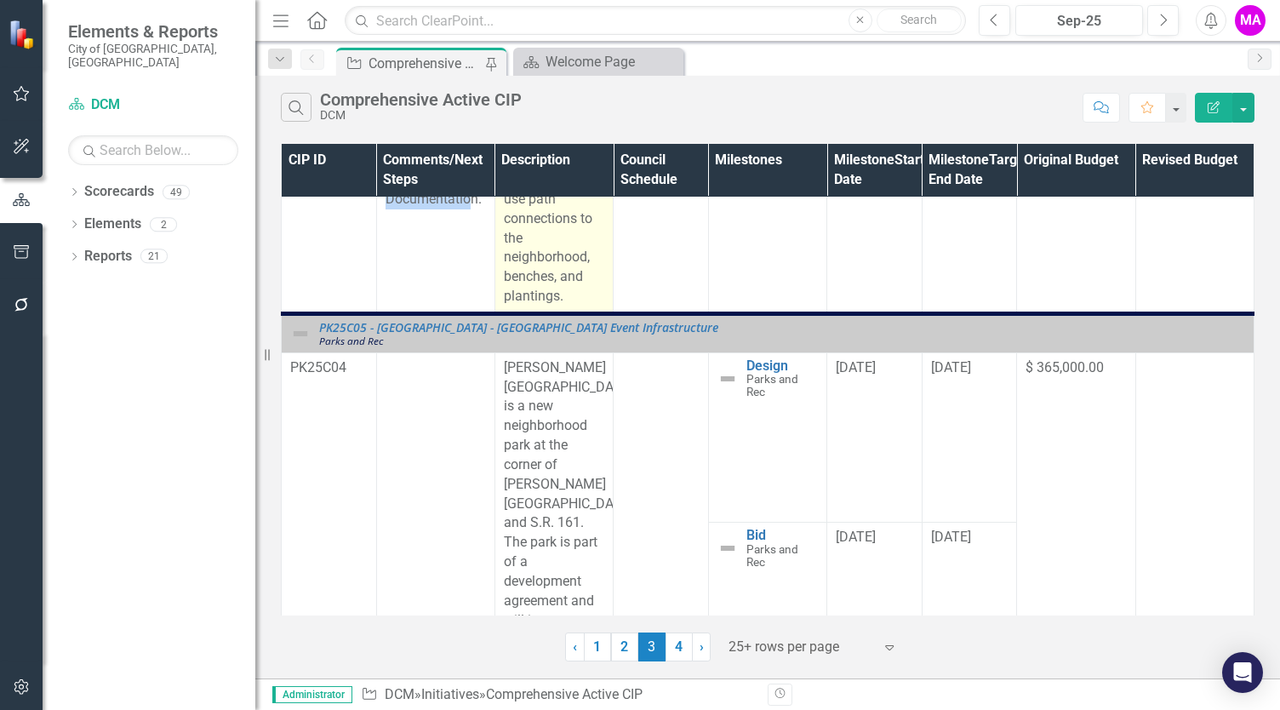
scroll to position [9540, 0]
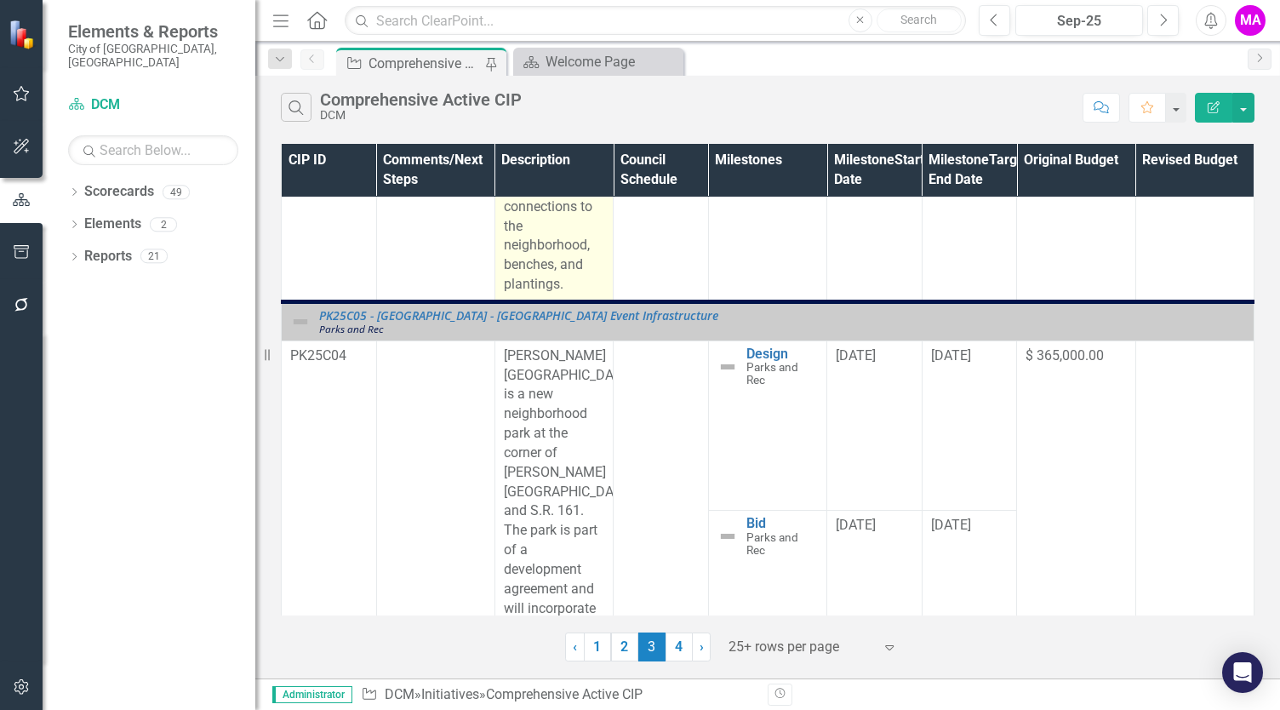
click at [576, 473] on p "[PERSON_NAME][GEOGRAPHIC_DATA] is a new neighborhood park at the corner of [PER…" at bounding box center [554, 579] width 100 height 467
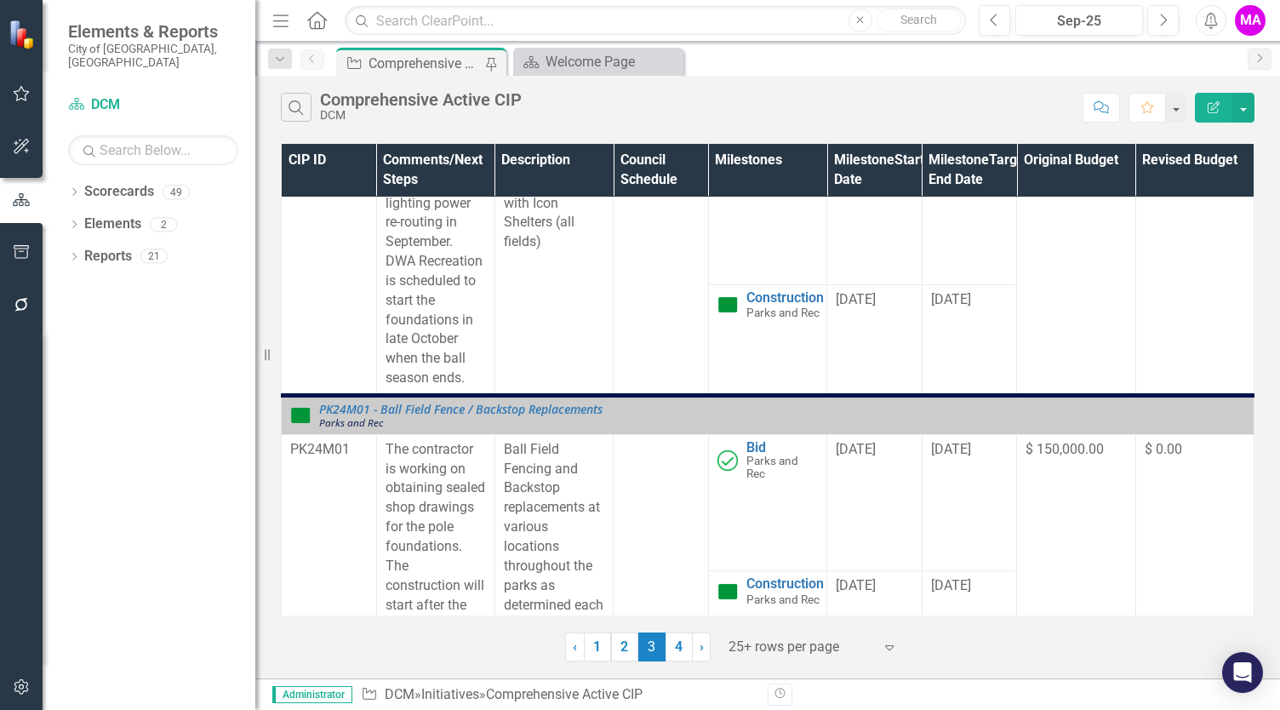
scroll to position [11163, 0]
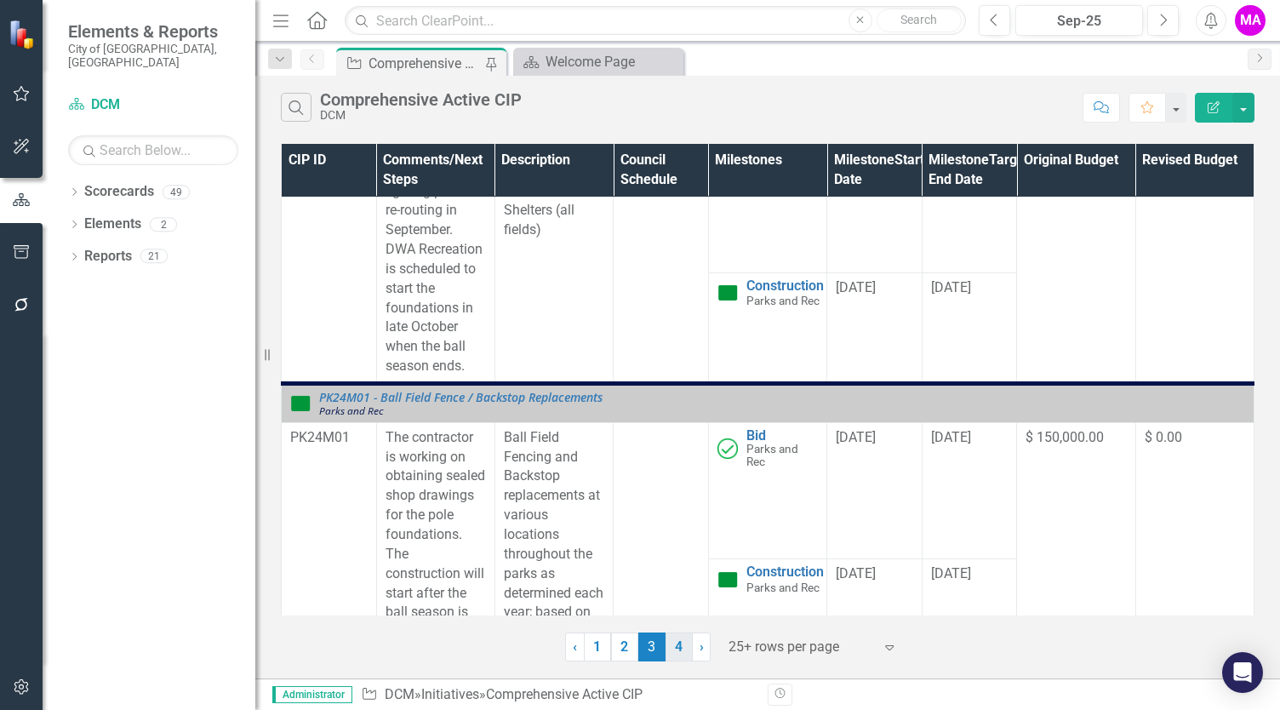
click at [680, 651] on link "4" at bounding box center [679, 647] width 27 height 29
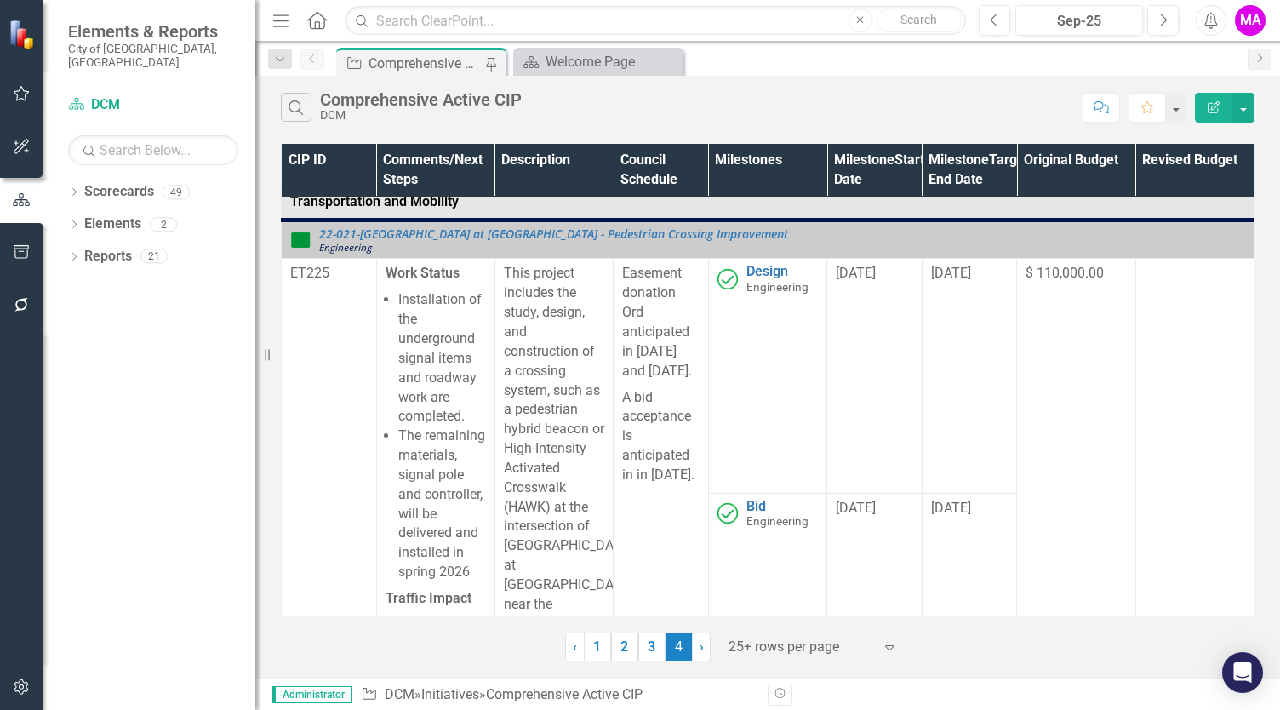
scroll to position [0, 0]
